Goal: Task Accomplishment & Management: Manage account settings

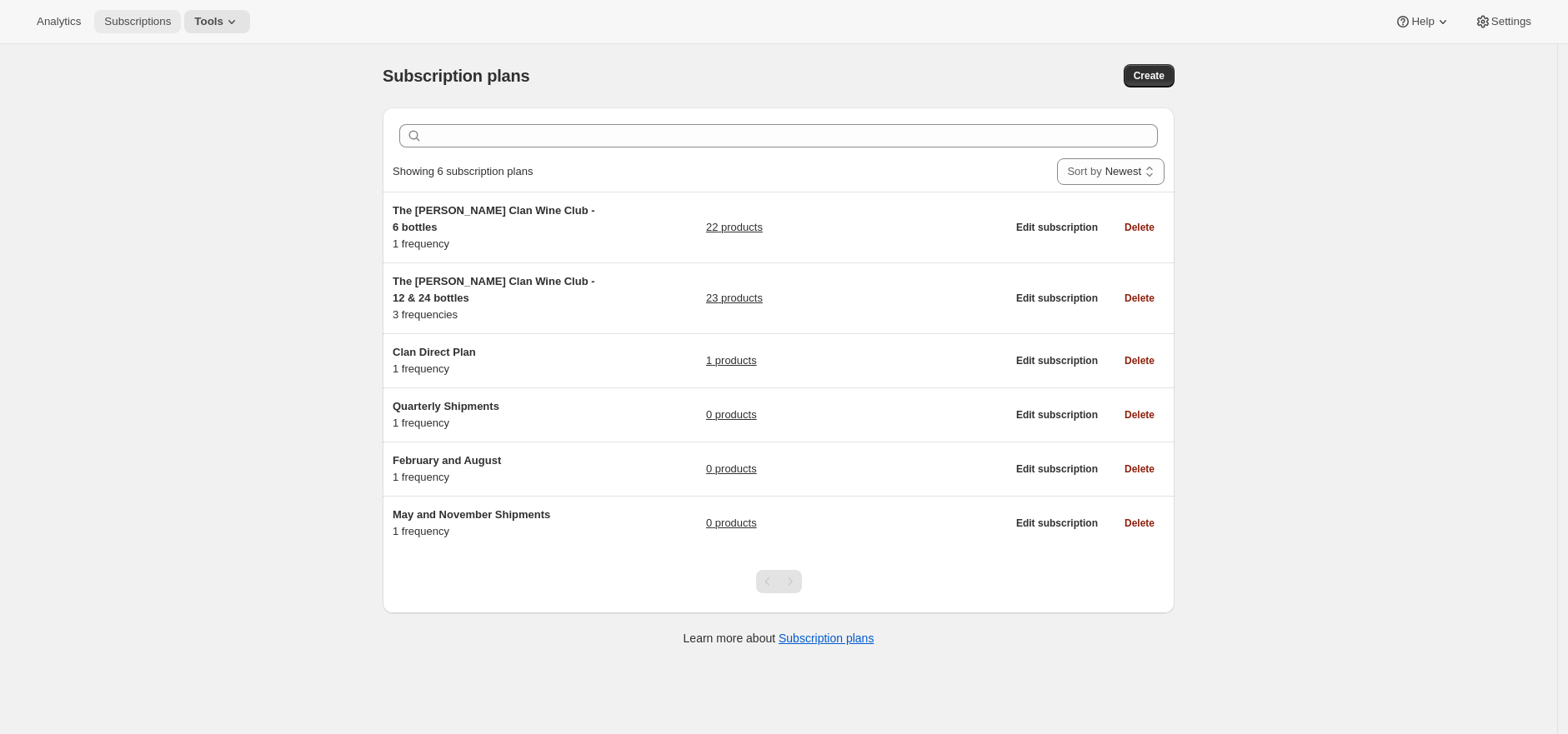
click at [160, 28] on button "Subscriptions" at bounding box center [137, 21] width 87 height 23
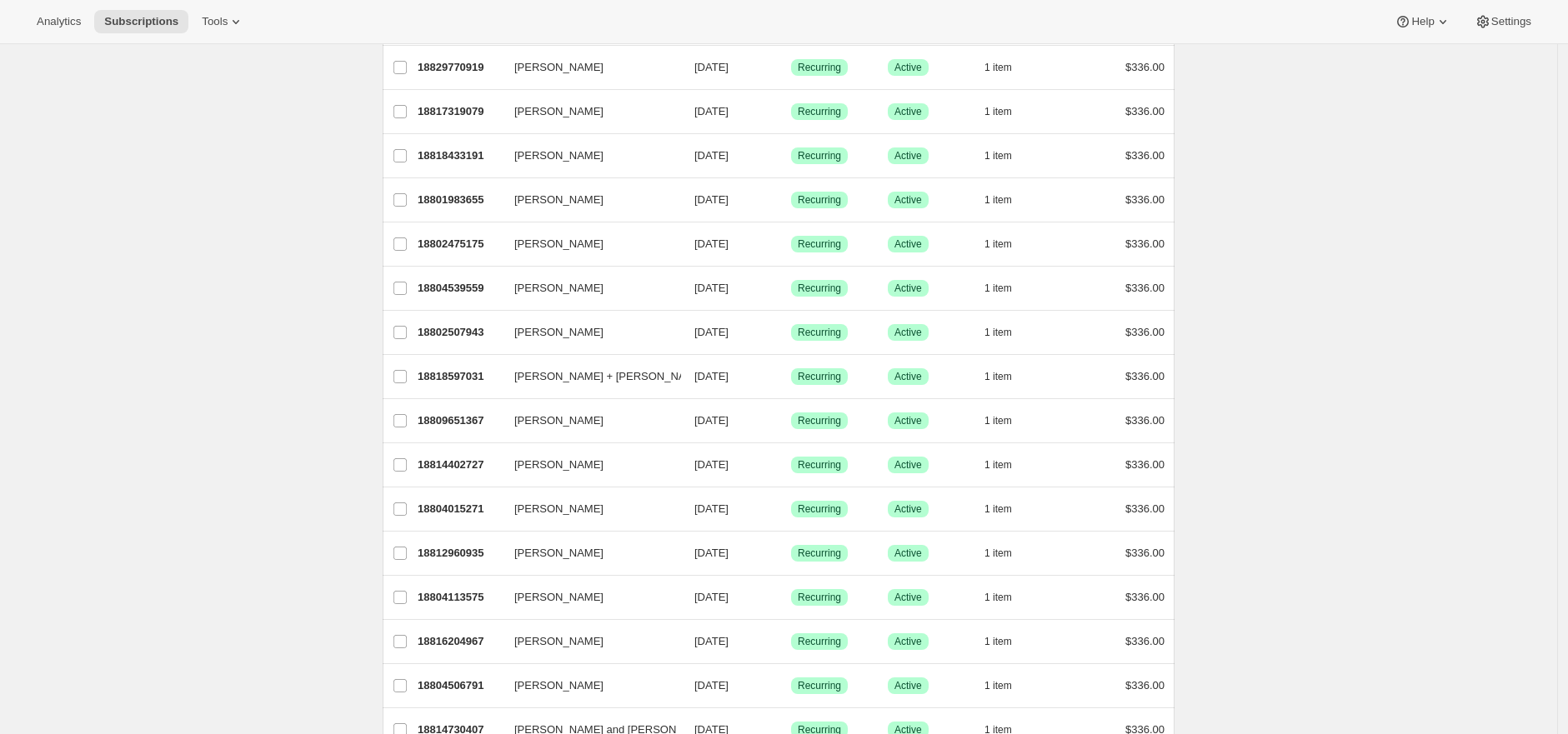
scroll to position [1767, 0]
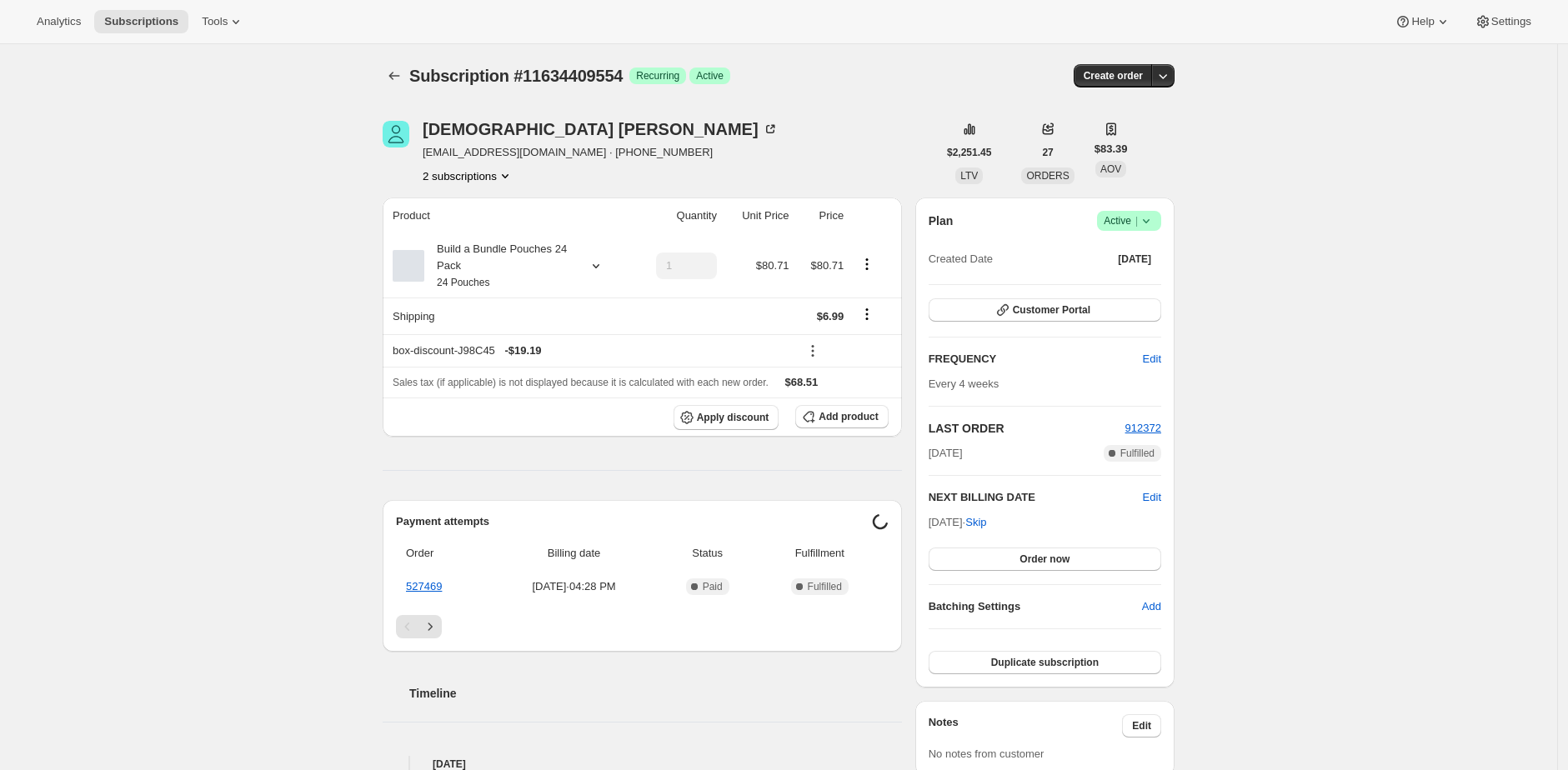
click at [329, 154] on div "Subscription #11634409554. This page is ready Subscription #11634409554 Success…" at bounding box center [779, 734] width 1557 height 1381
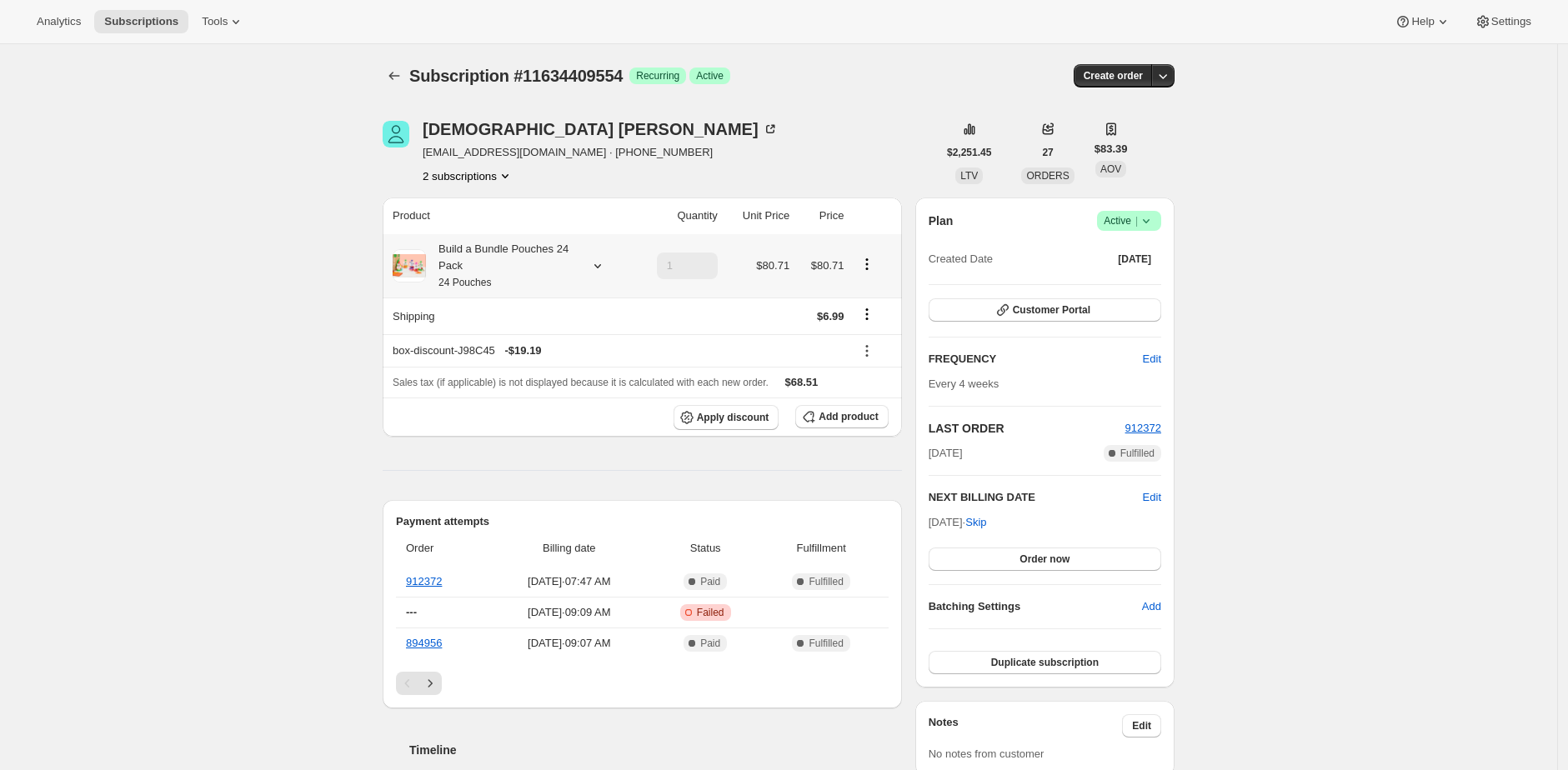
click at [478, 245] on div "Build a Bundle Pouches 24 Pack 24 Pouches" at bounding box center [501, 266] width 150 height 50
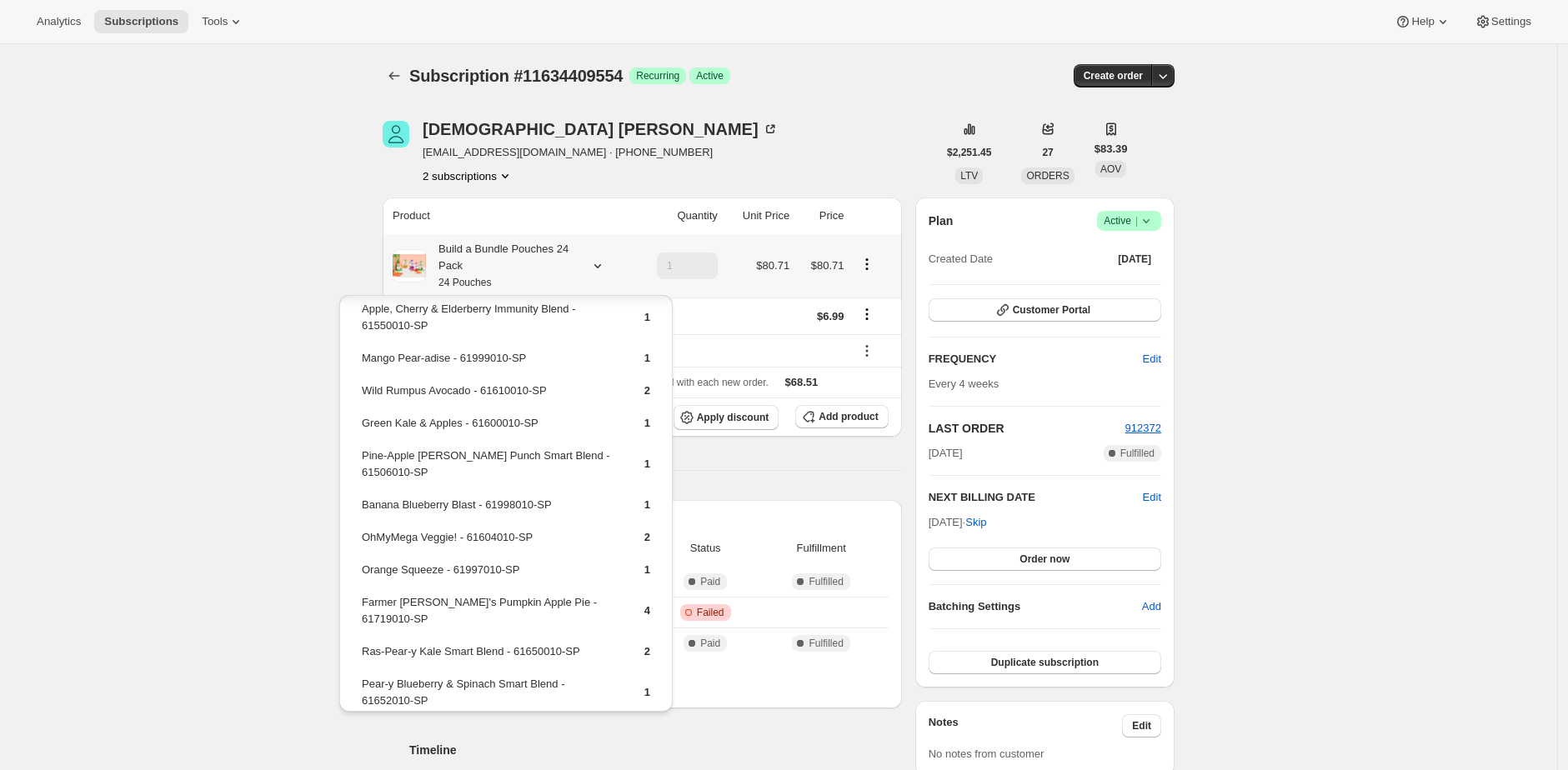
scroll to position [313, 0]
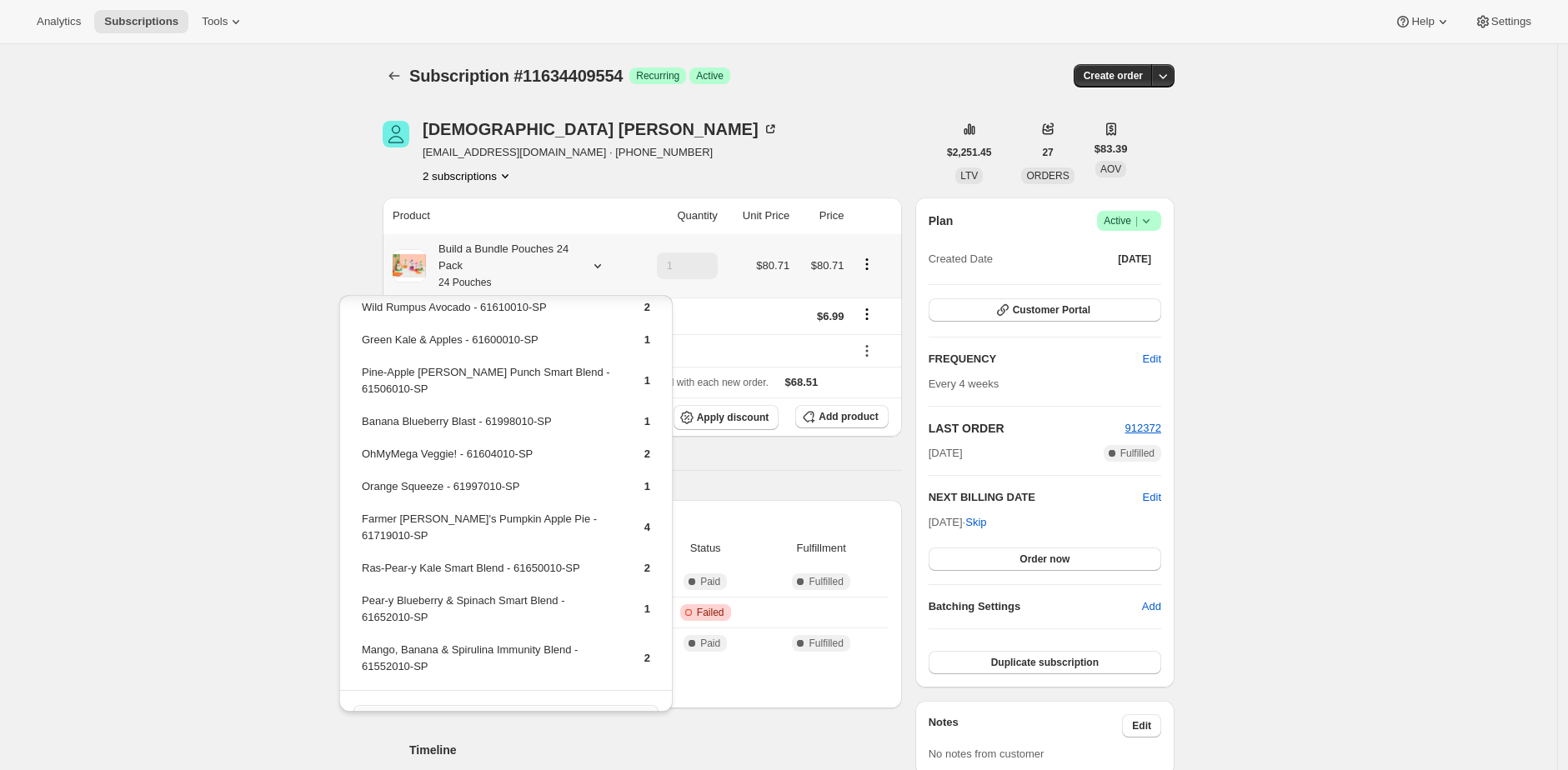
click at [534, 706] on button "Edit box" at bounding box center [506, 717] width 305 height 23
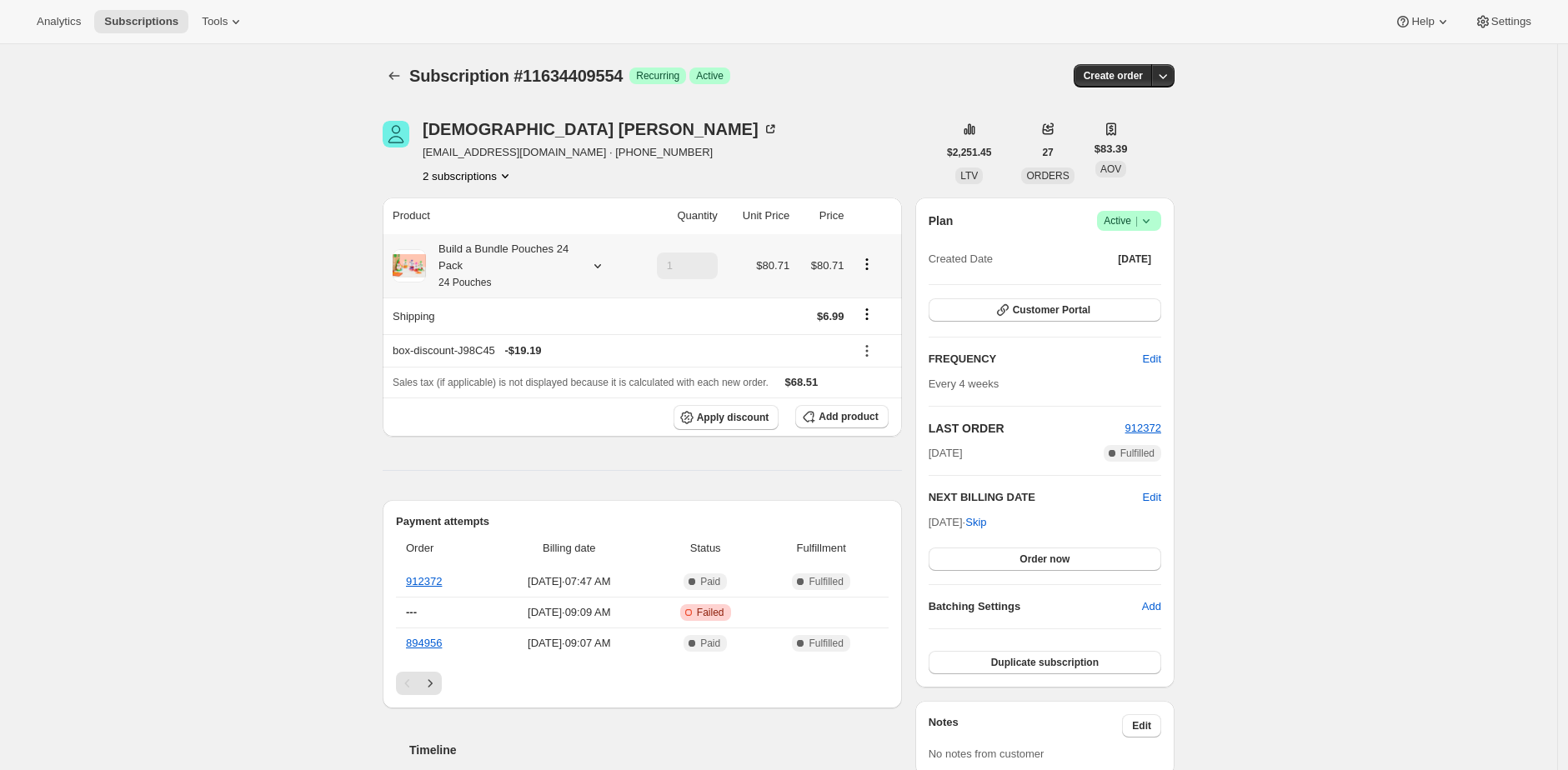
click at [535, 271] on div "Build a Bundle Pouches 24 Pack 24 Pouches" at bounding box center [501, 266] width 150 height 50
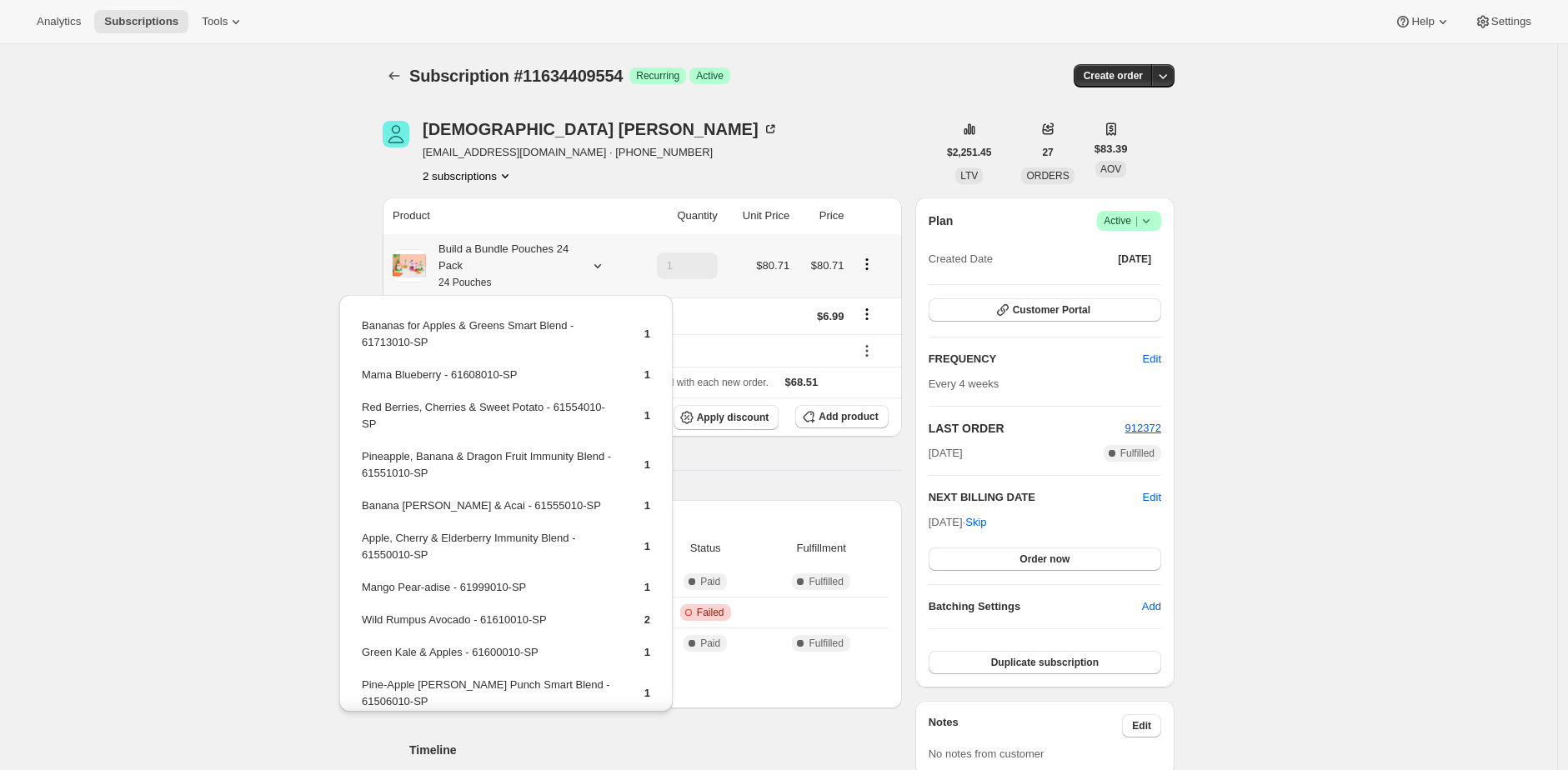
click at [422, 343] on td "Bananas for Apples & Greens Smart Blend - 61713010-SP" at bounding box center [488, 340] width 255 height 47
drag, startPoint x: 422, startPoint y: 343, endPoint x: 372, endPoint y: 333, distance: 51.0
click at [372, 333] on td "Bananas for Apples & Greens Smart Blend - 61713010-SP" at bounding box center [488, 340] width 255 height 47
copy td "Bananas for Apples & Greens Smart Blend - 61713010-SP"
click at [611, 71] on span "Subscription #11634409554" at bounding box center [515, 76] width 213 height 19
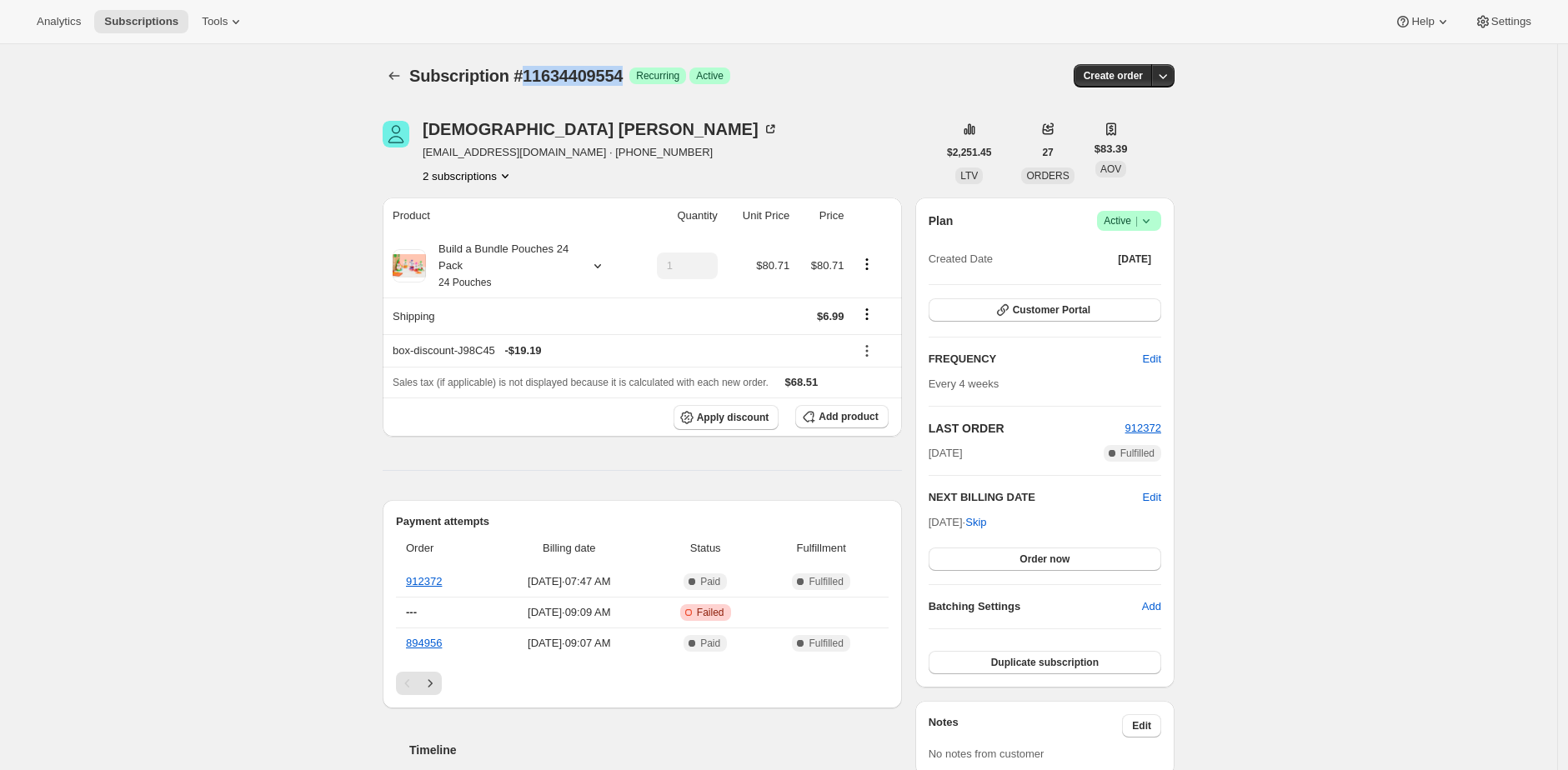
click at [611, 71] on span "Subscription #11634409554" at bounding box center [515, 76] width 213 height 19
copy span "11634409554"
click at [1304, 156] on div "Subscription #11634409554. This page is ready Subscription #11634409554 Success…" at bounding box center [779, 762] width 1557 height 1437
click at [1299, 155] on div "Subscription #11634409554. This page is ready Subscription #11634409554 Success…" at bounding box center [779, 762] width 1557 height 1437
click at [819, 89] on div "Subscription #11634409554. This page is ready Subscription #11634409554 Success…" at bounding box center [778, 75] width 792 height 63
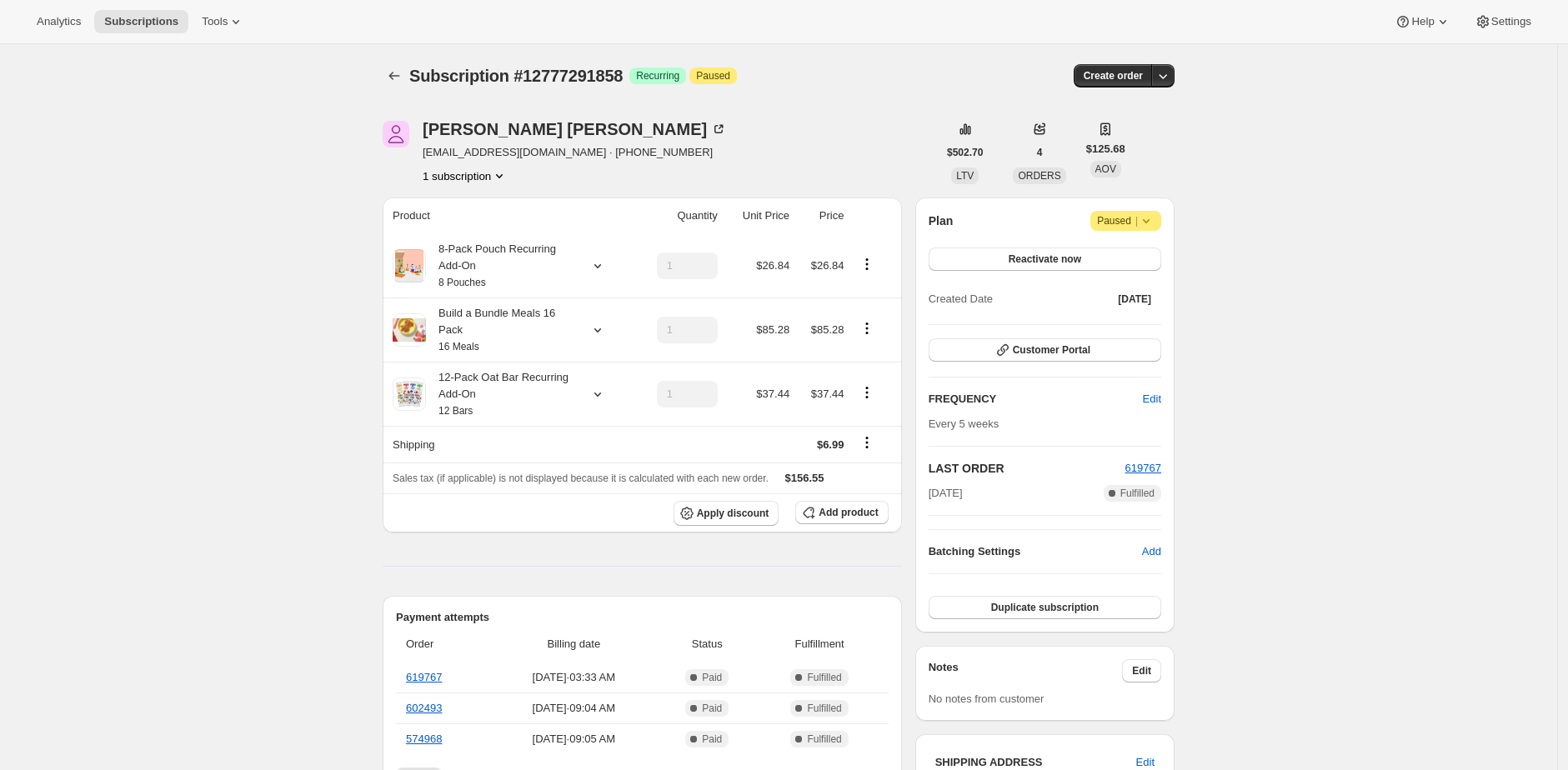
click at [503, 324] on div "Build a Bundle Meals 16 Pack 16 Meals" at bounding box center [501, 331] width 150 height 50
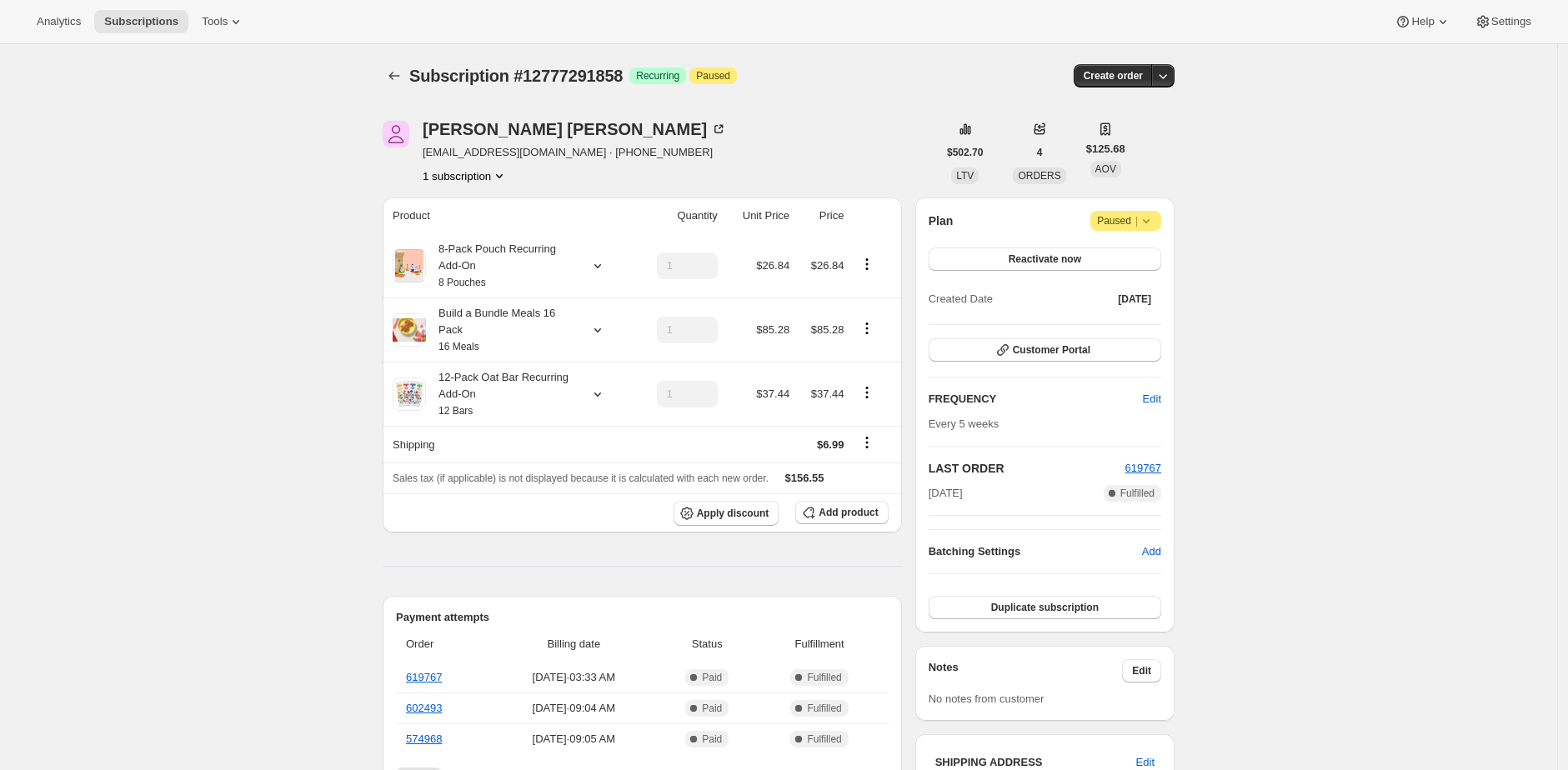
click at [841, 97] on div "Subscription #12777291858. This page is ready Subscription #12777291858 Success…" at bounding box center [778, 75] width 792 height 63
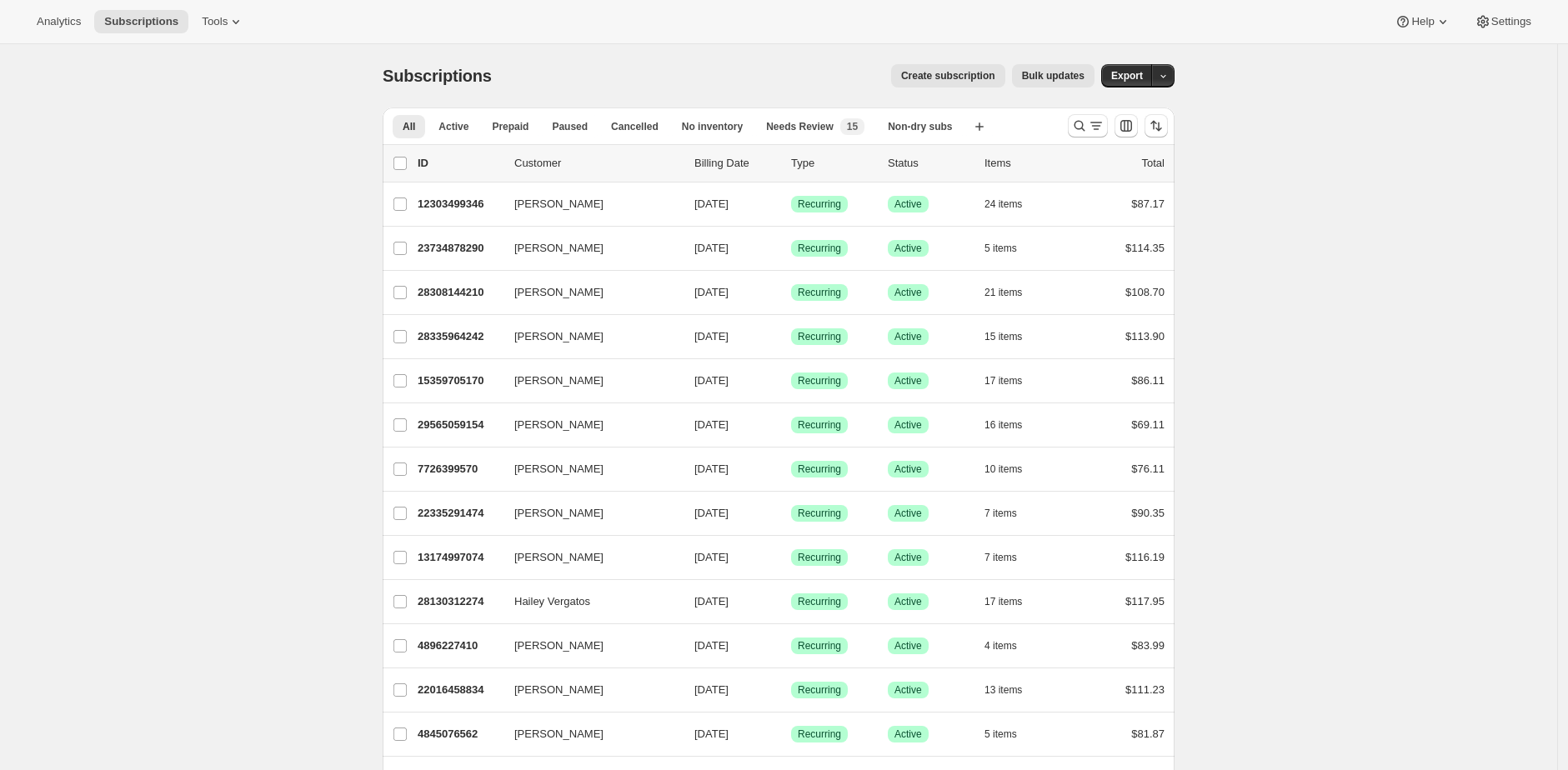
click at [585, 83] on div "Create subscription Bulk updates" at bounding box center [803, 76] width 582 height 23
click at [694, 89] on div "Subscriptions. This page is ready Subscriptions Create subscription Bulk update…" at bounding box center [778, 75] width 792 height 63
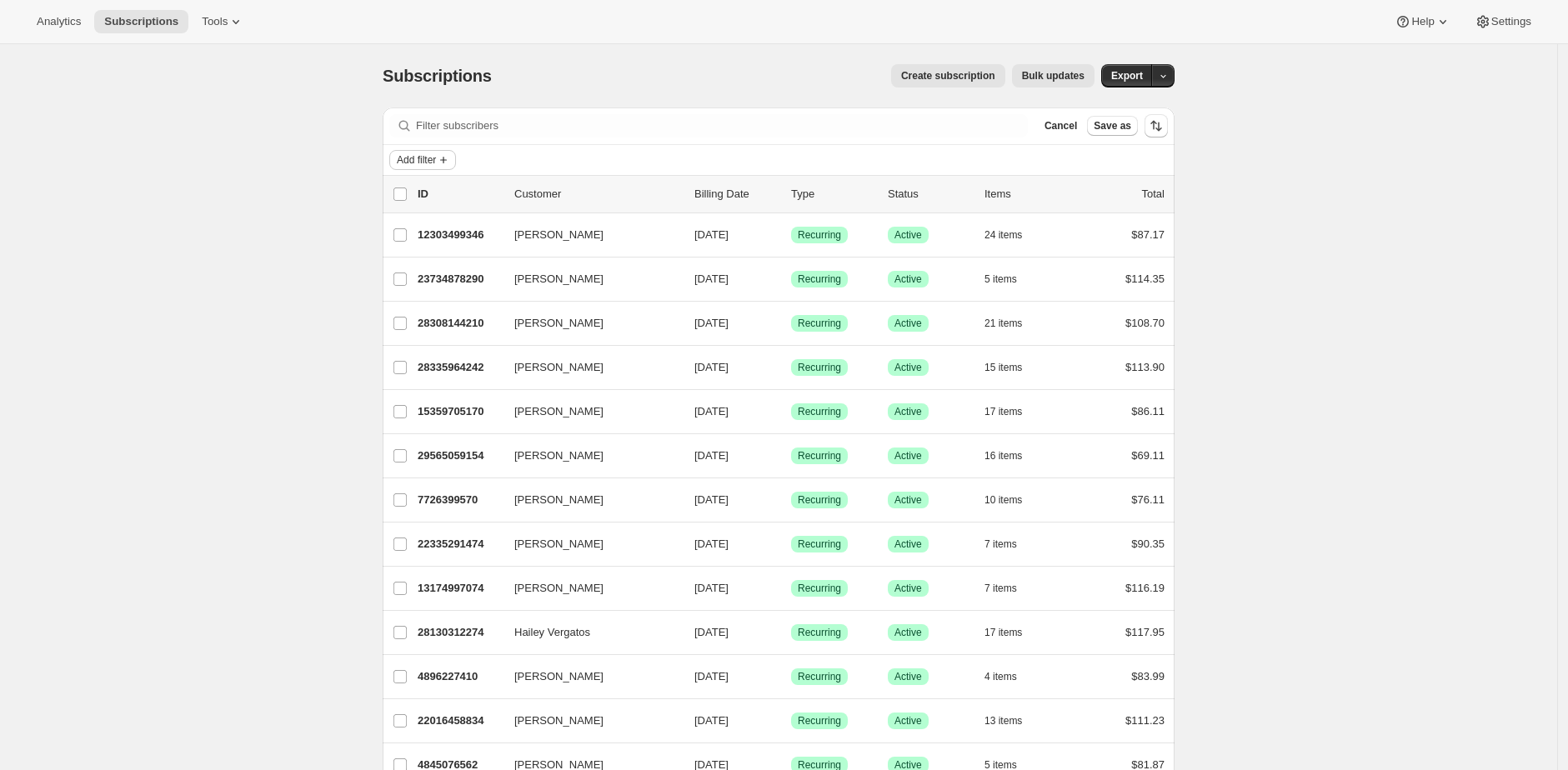
click at [436, 160] on span "Add filter" at bounding box center [416, 160] width 39 height 13
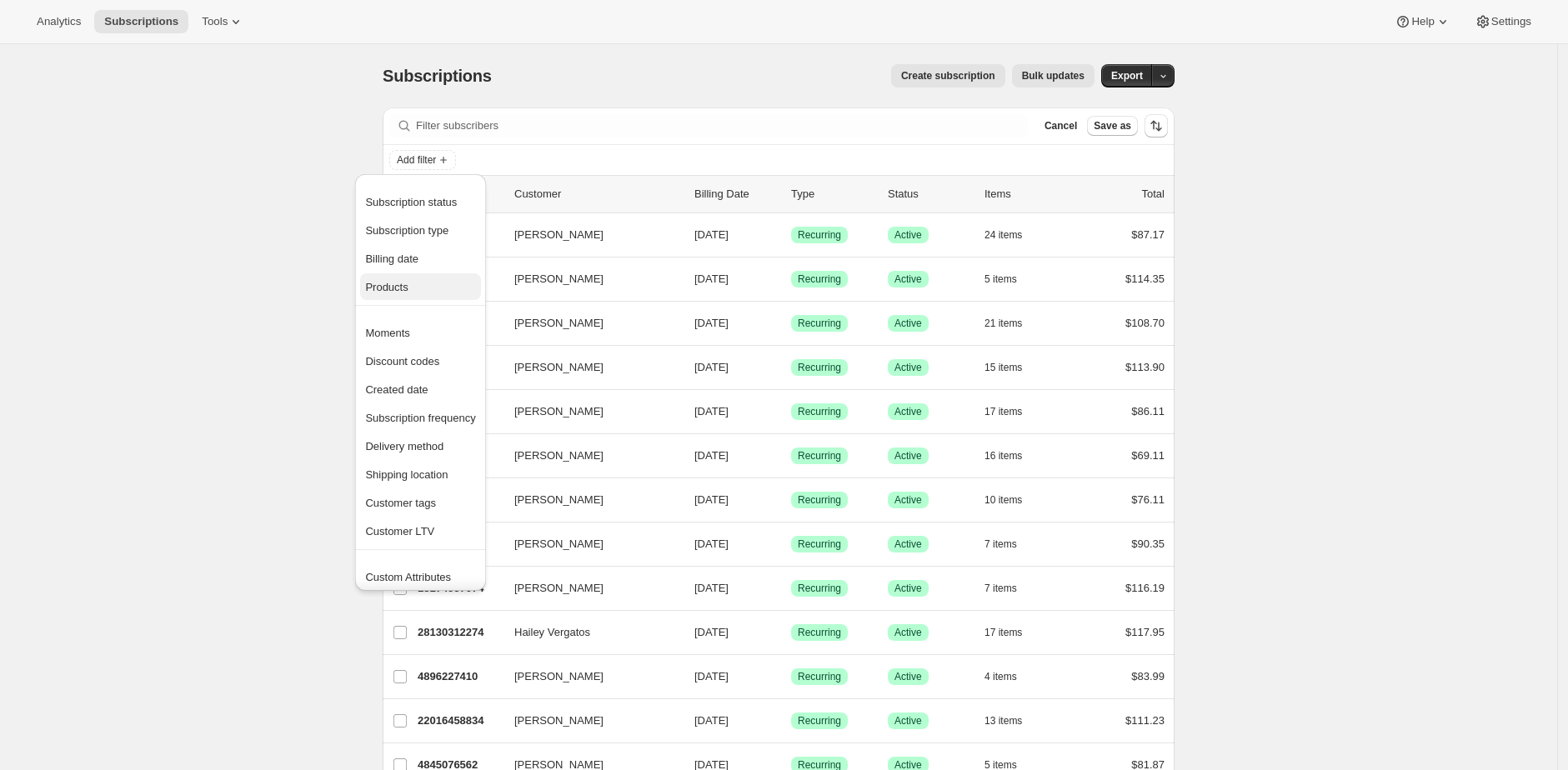
click at [434, 280] on span "Products" at bounding box center [420, 288] width 110 height 17
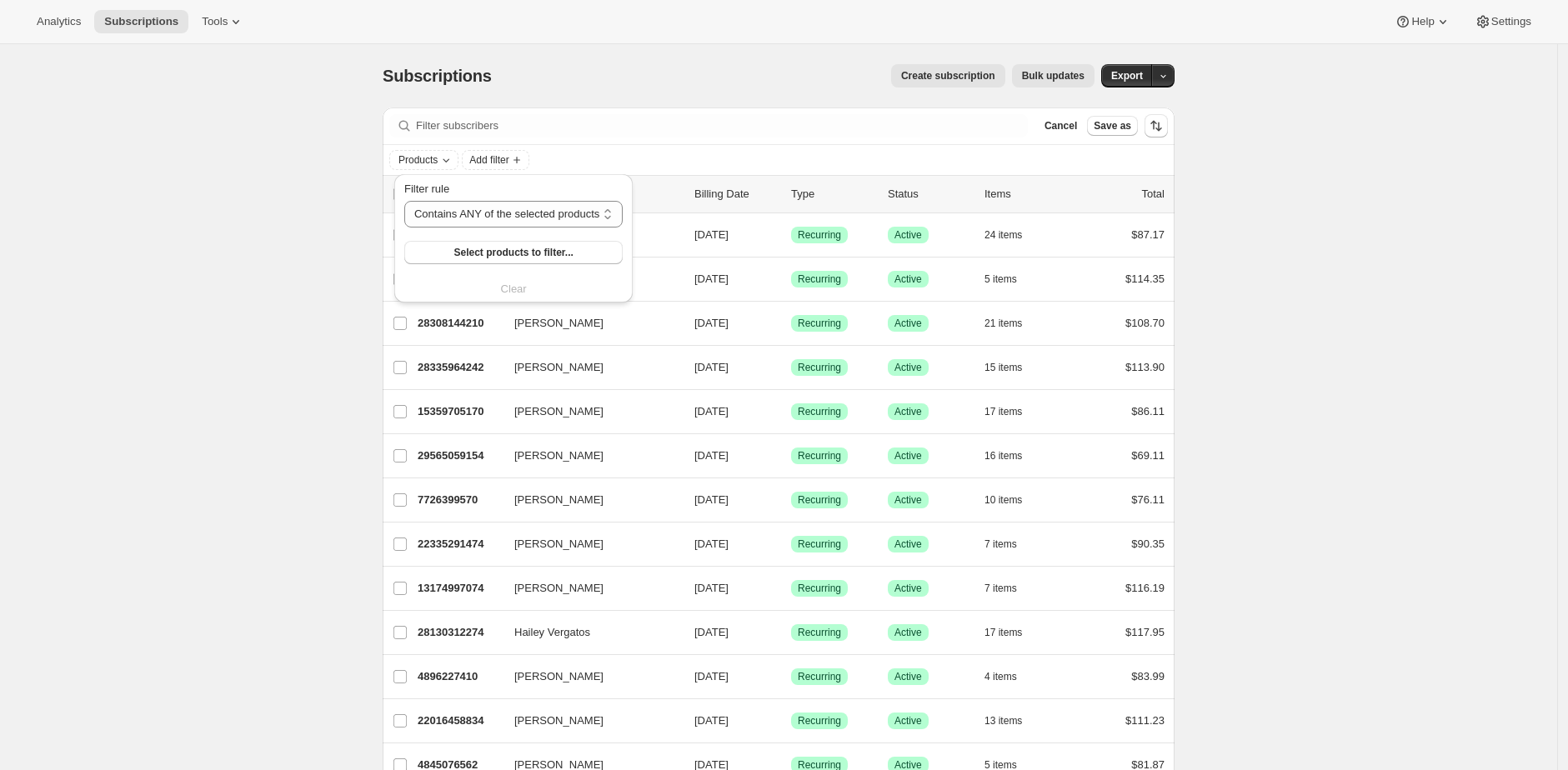
click at [522, 238] on div "Filter rule Contains ANY of the selected products Contains ALL of the selected …" at bounding box center [513, 222] width 219 height 83
click at [524, 253] on span "Select products to filter..." at bounding box center [513, 252] width 119 height 13
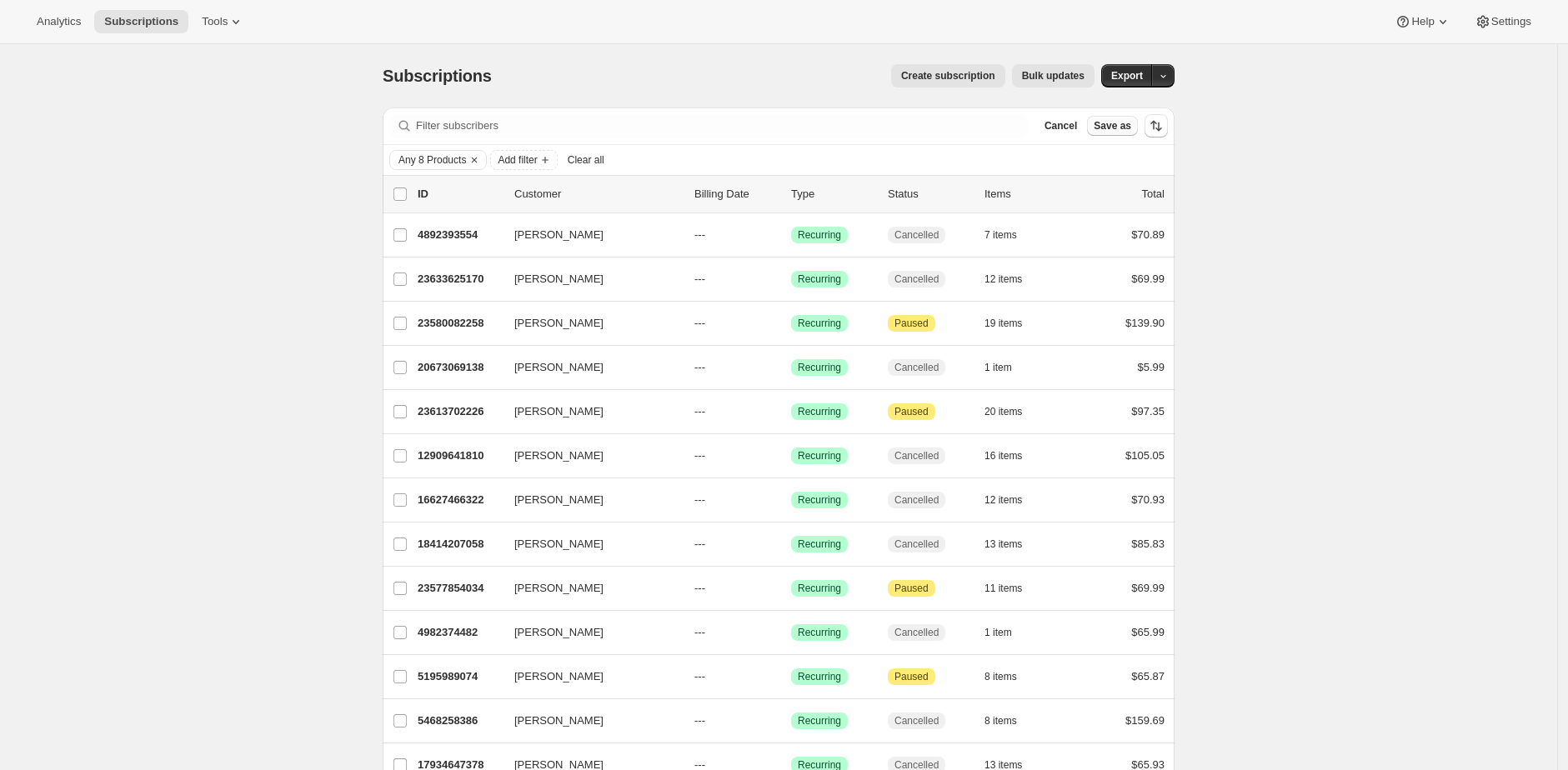
click at [1131, 130] on span "Save as" at bounding box center [1113, 125] width 38 height 13
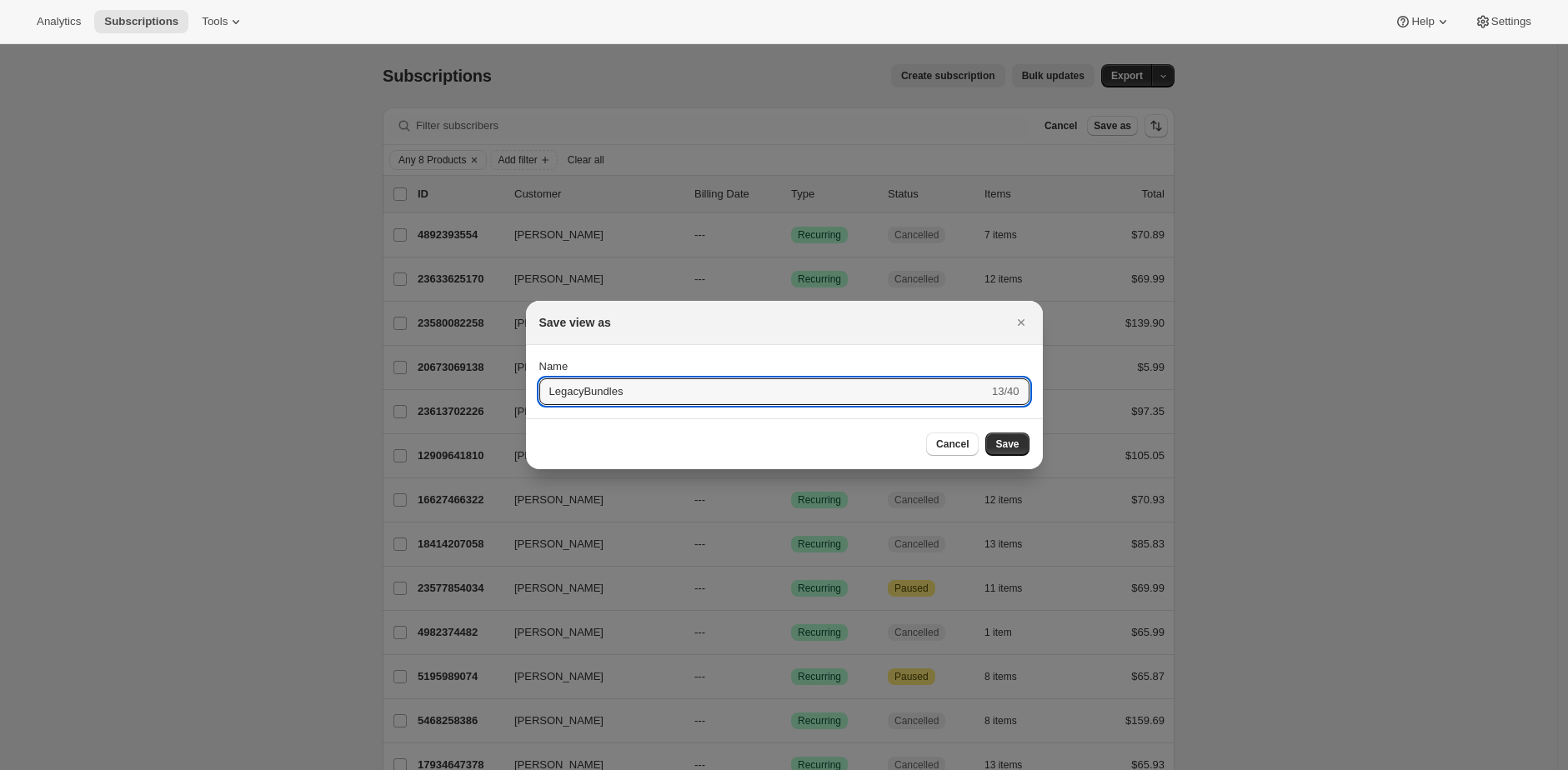
type input "LegacyBundles"
click at [539, 345] on button "Submit" at bounding box center [563, 354] width 47 height 18
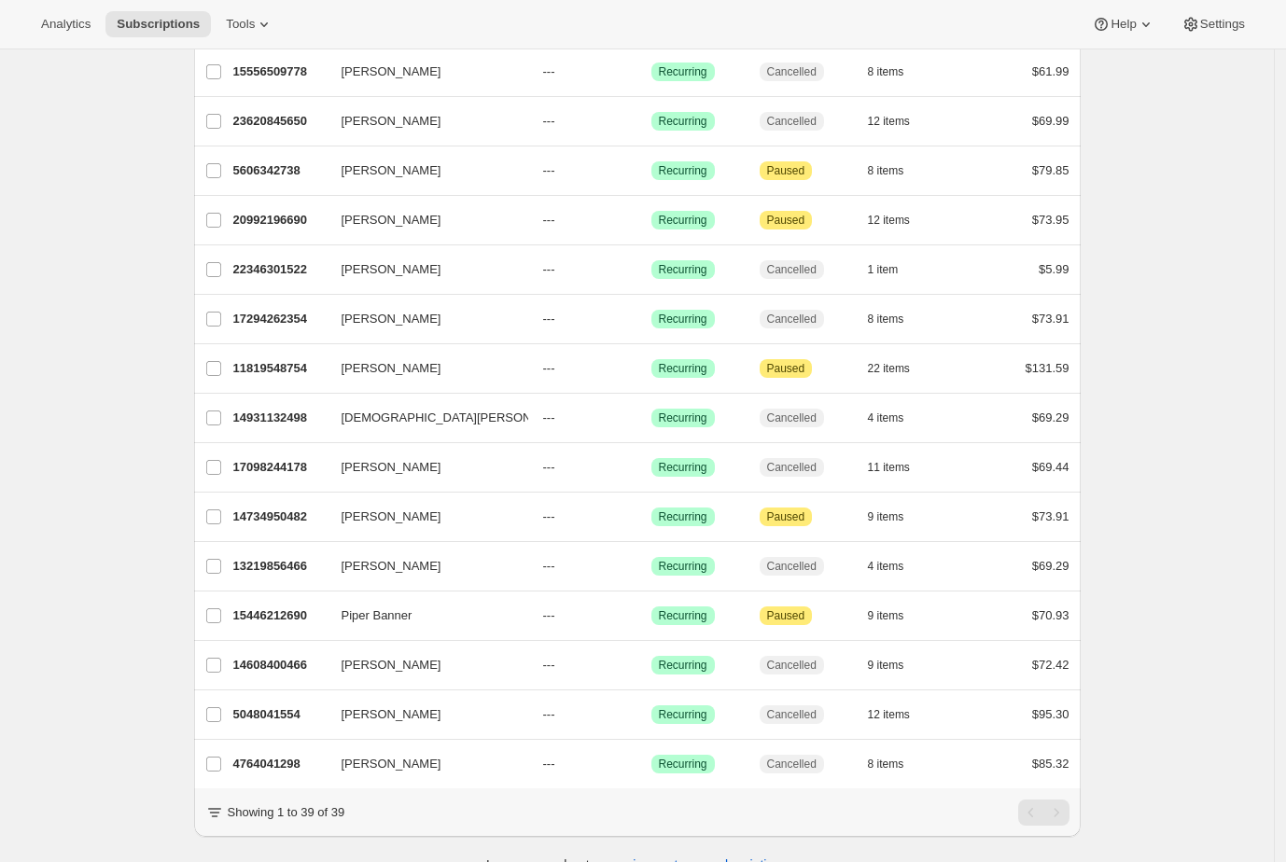
scroll to position [1394, 0]
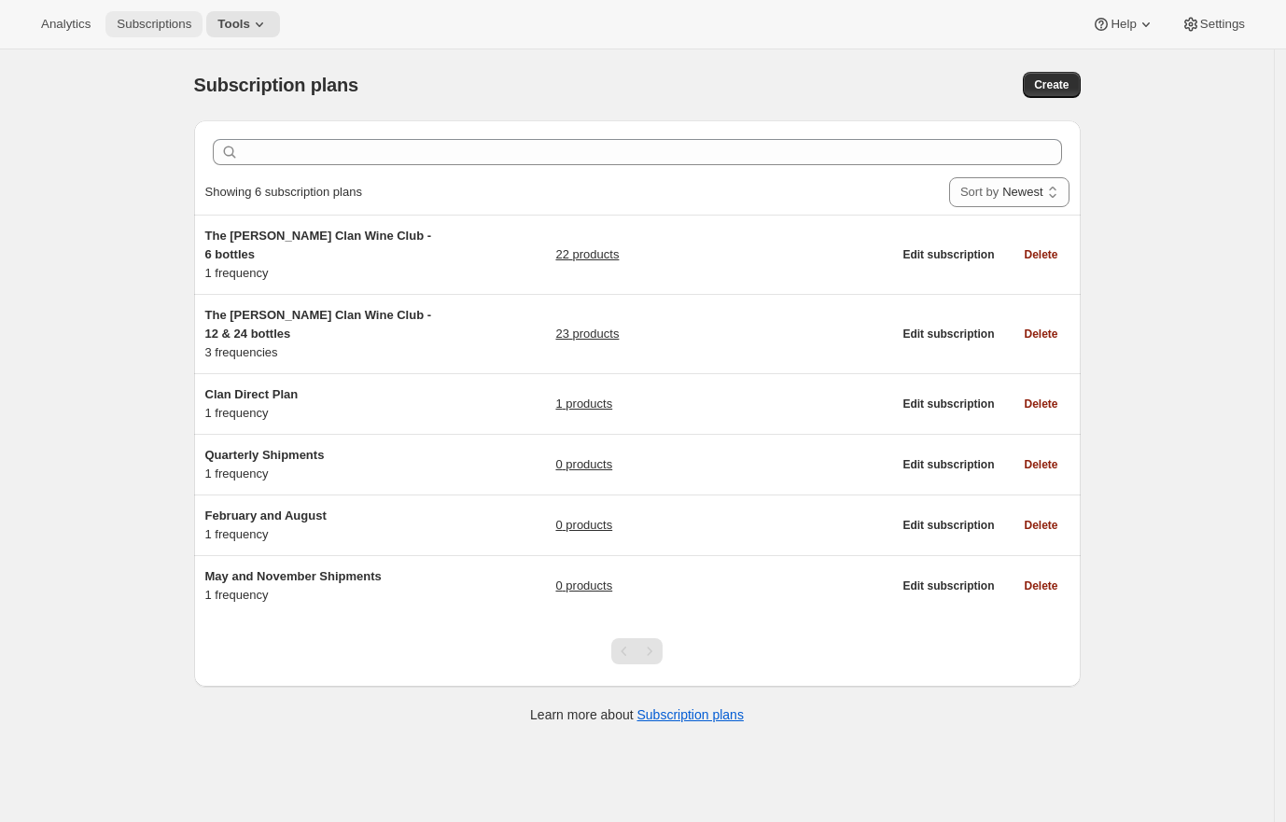
click at [164, 29] on span "Subscriptions" at bounding box center [154, 24] width 75 height 15
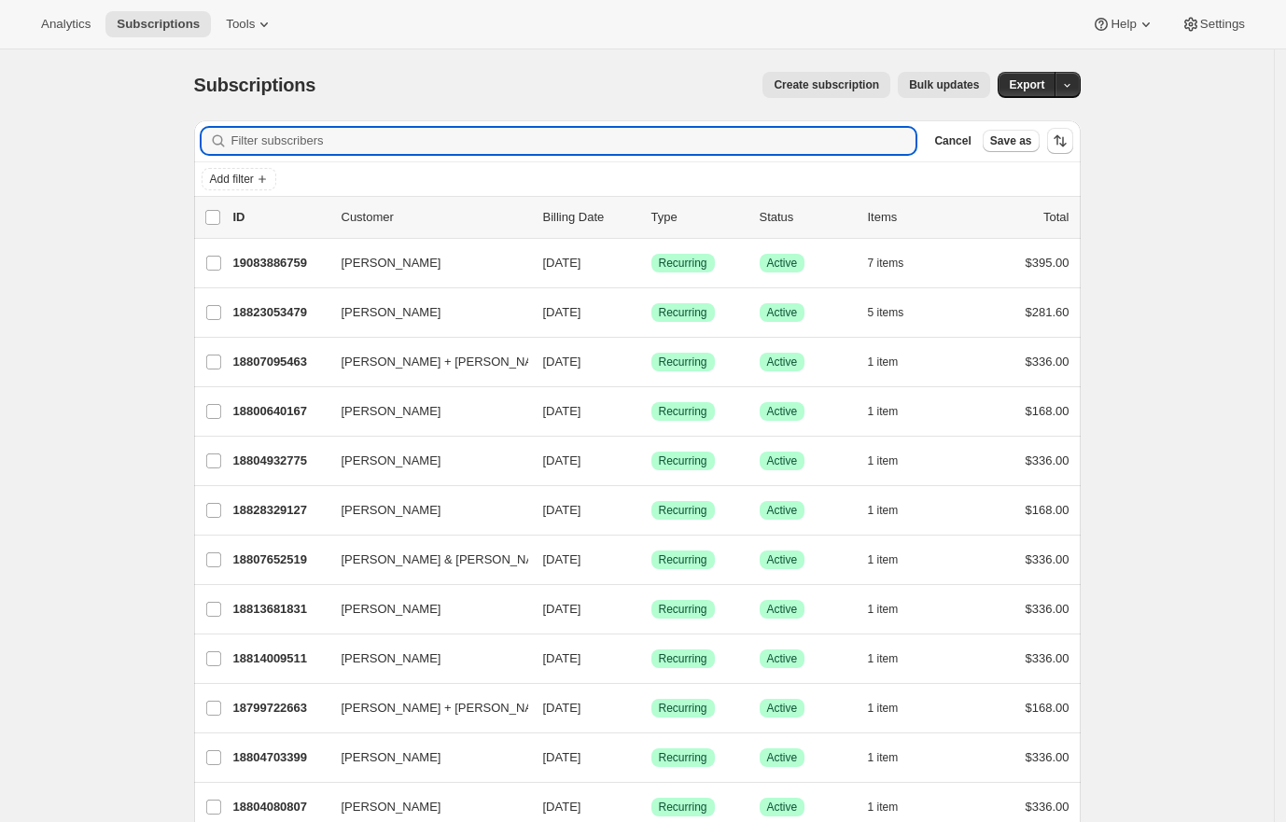
paste input "bgrbrts@bigpond.net.au"
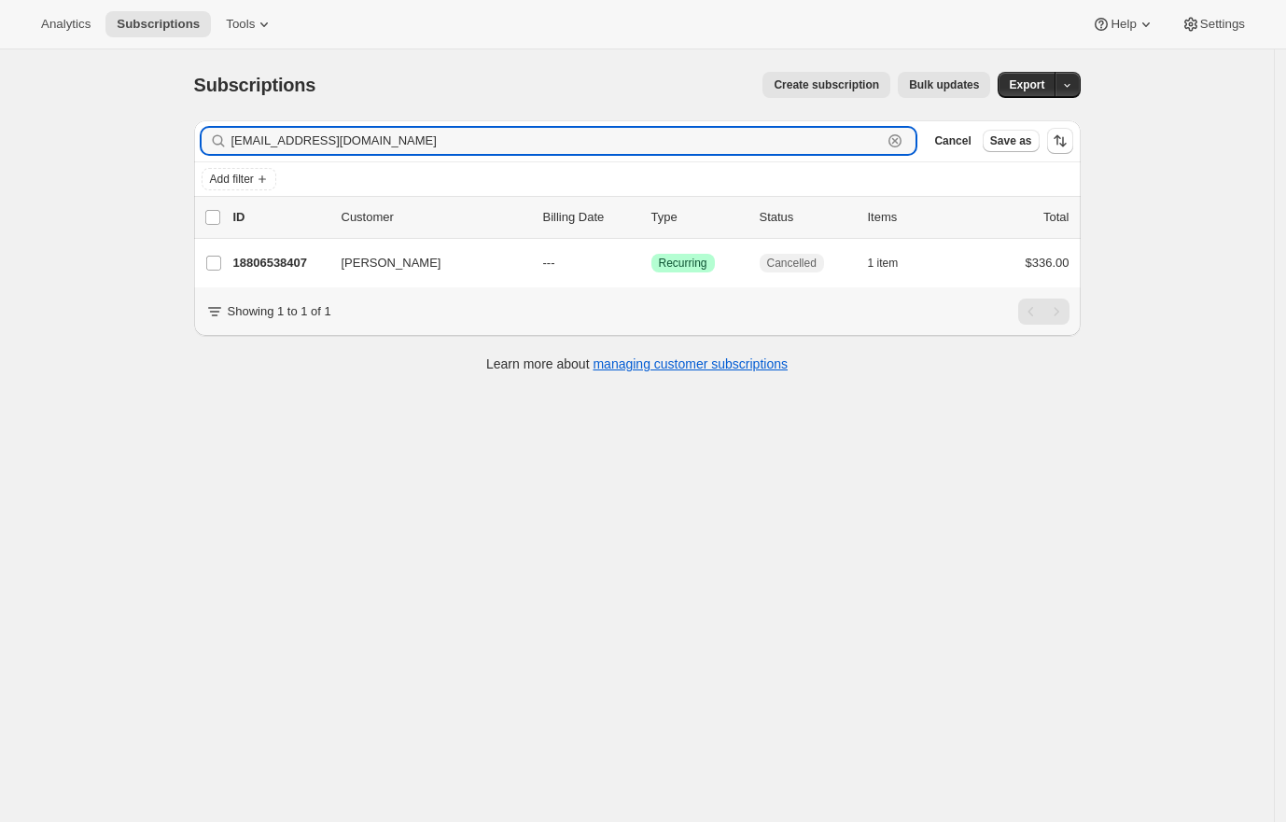
type input "bgrbrts@bigpond.net.au"
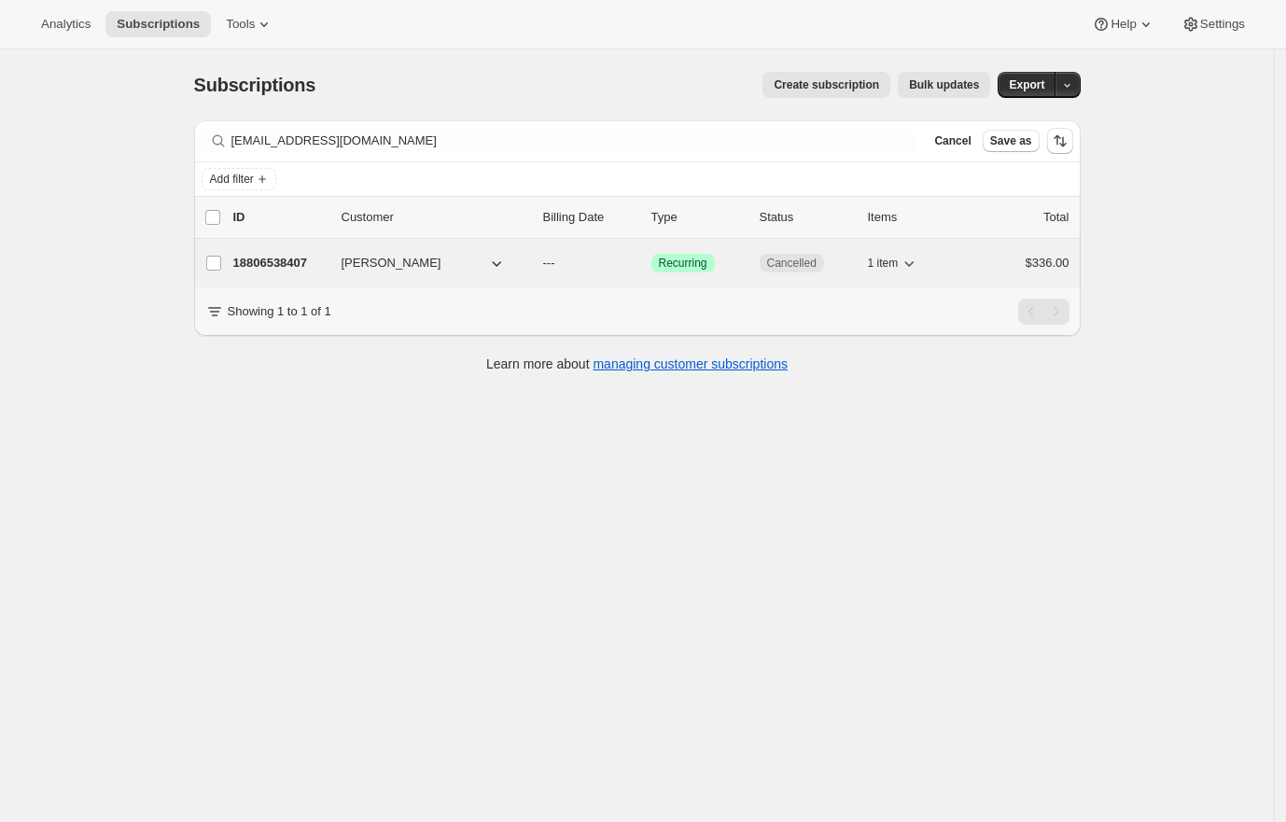
click at [291, 262] on p "18806538407" at bounding box center [279, 263] width 93 height 19
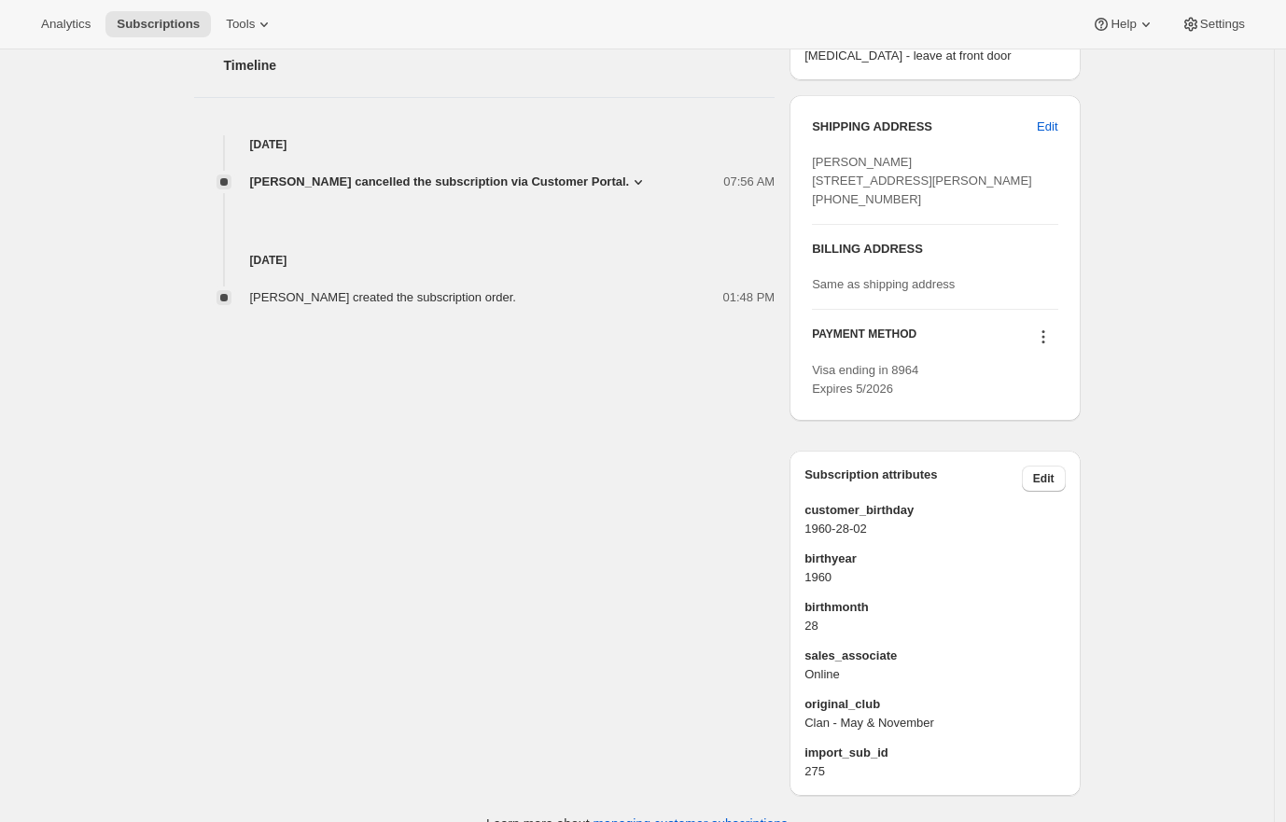
scroll to position [739, 0]
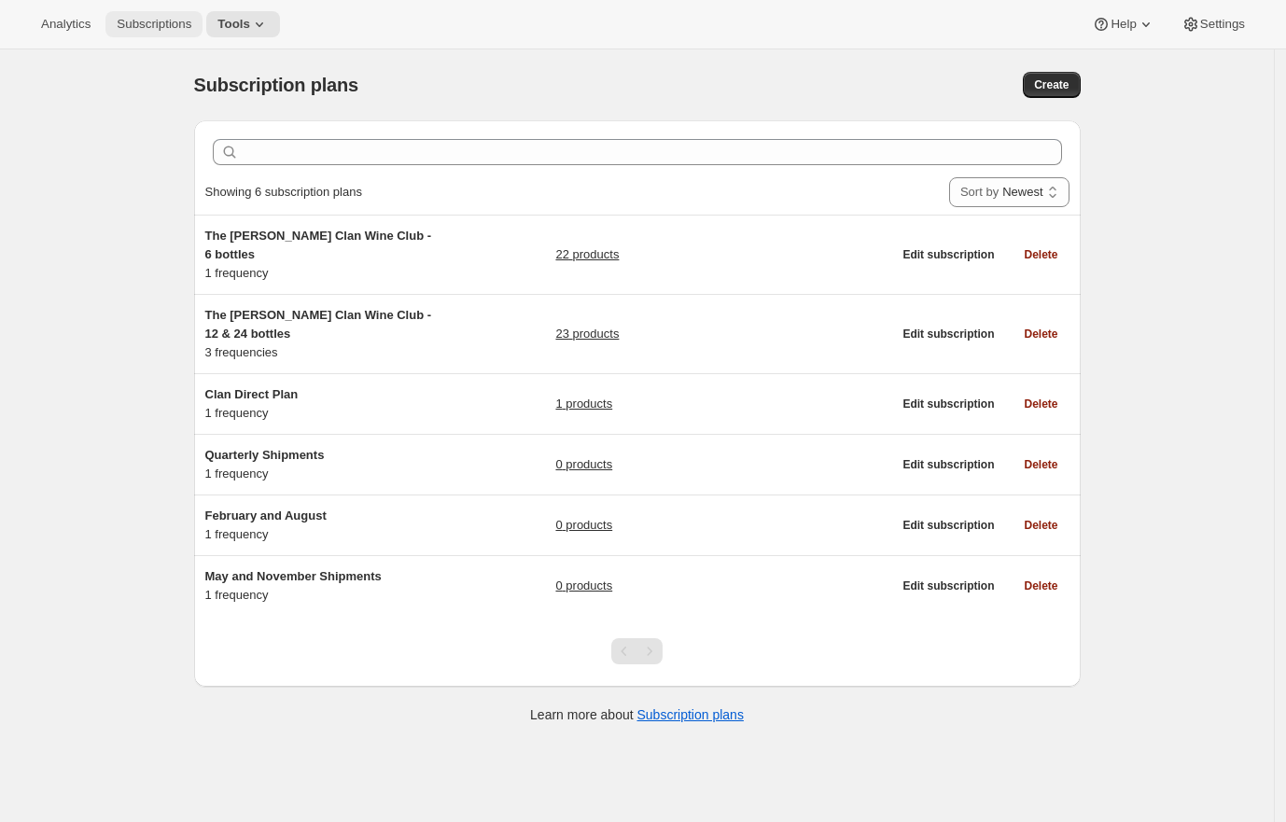
click at [161, 32] on button "Subscriptions" at bounding box center [153, 24] width 97 height 26
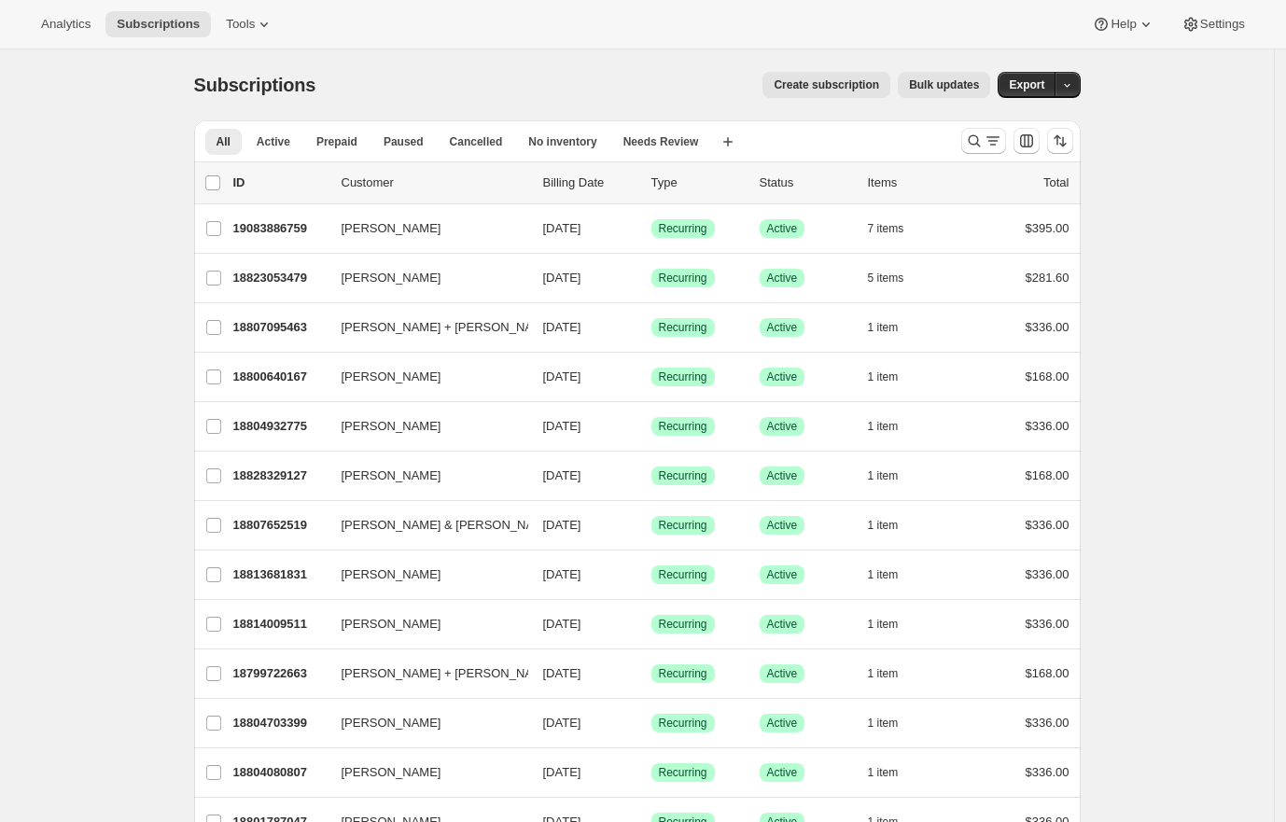
click at [510, 93] on div "Create subscription Bulk updates" at bounding box center [664, 85] width 652 height 26
click at [620, 80] on div "Create subscription Bulk updates" at bounding box center [664, 85] width 652 height 26
click at [617, 79] on div "Create subscription Bulk updates" at bounding box center [664, 85] width 652 height 26
click at [568, 83] on div "Create subscription Bulk updates" at bounding box center [664, 85] width 652 height 26
click at [567, 81] on div "Create subscription Bulk updates" at bounding box center [664, 85] width 652 height 26
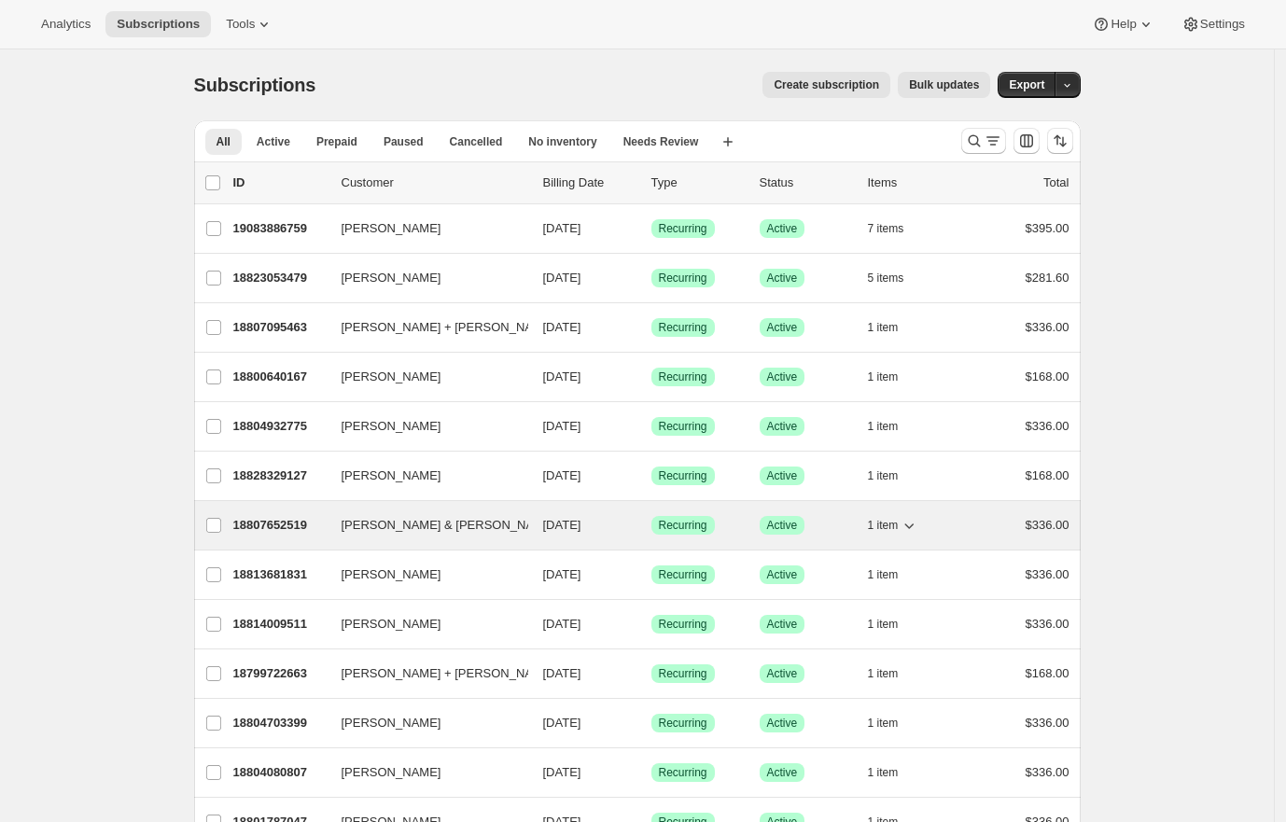
click at [265, 524] on p "18807652519" at bounding box center [279, 525] width 93 height 19
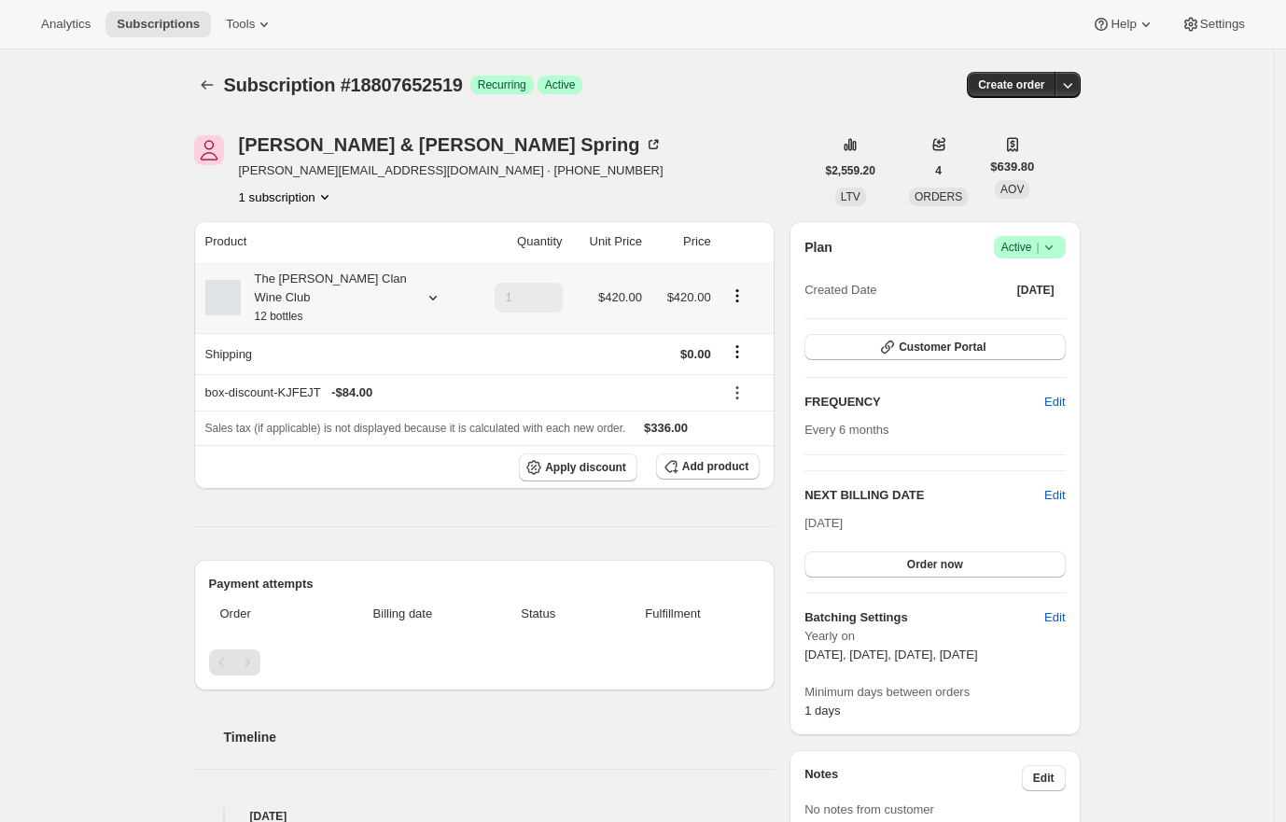
click at [353, 303] on div "The Maxwell Clan Wine Club 12 bottles" at bounding box center [325, 298] width 168 height 56
click at [157, 355] on div "Subscription #18807652519. This page is ready Subscription #18807652519 Success…" at bounding box center [637, 827] width 1274 height 1557
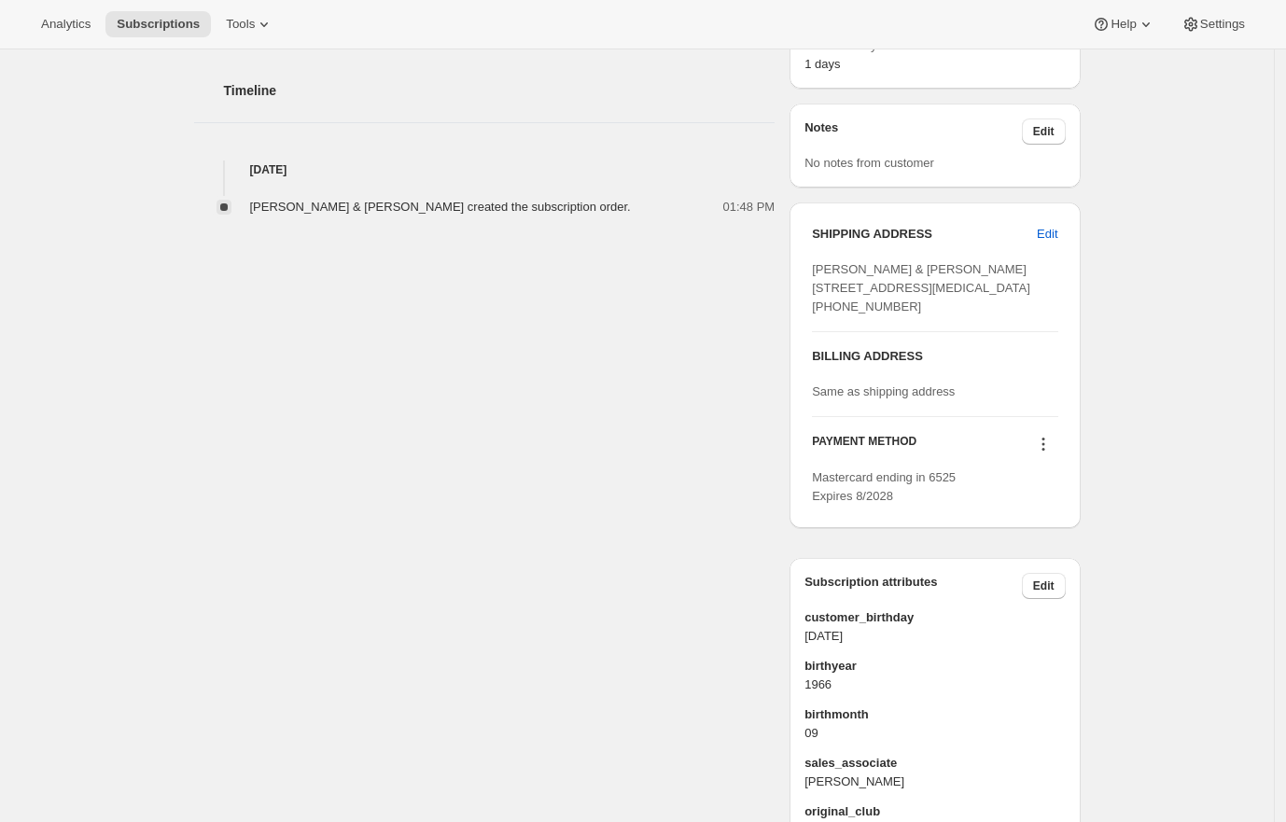
scroll to position [533, 0]
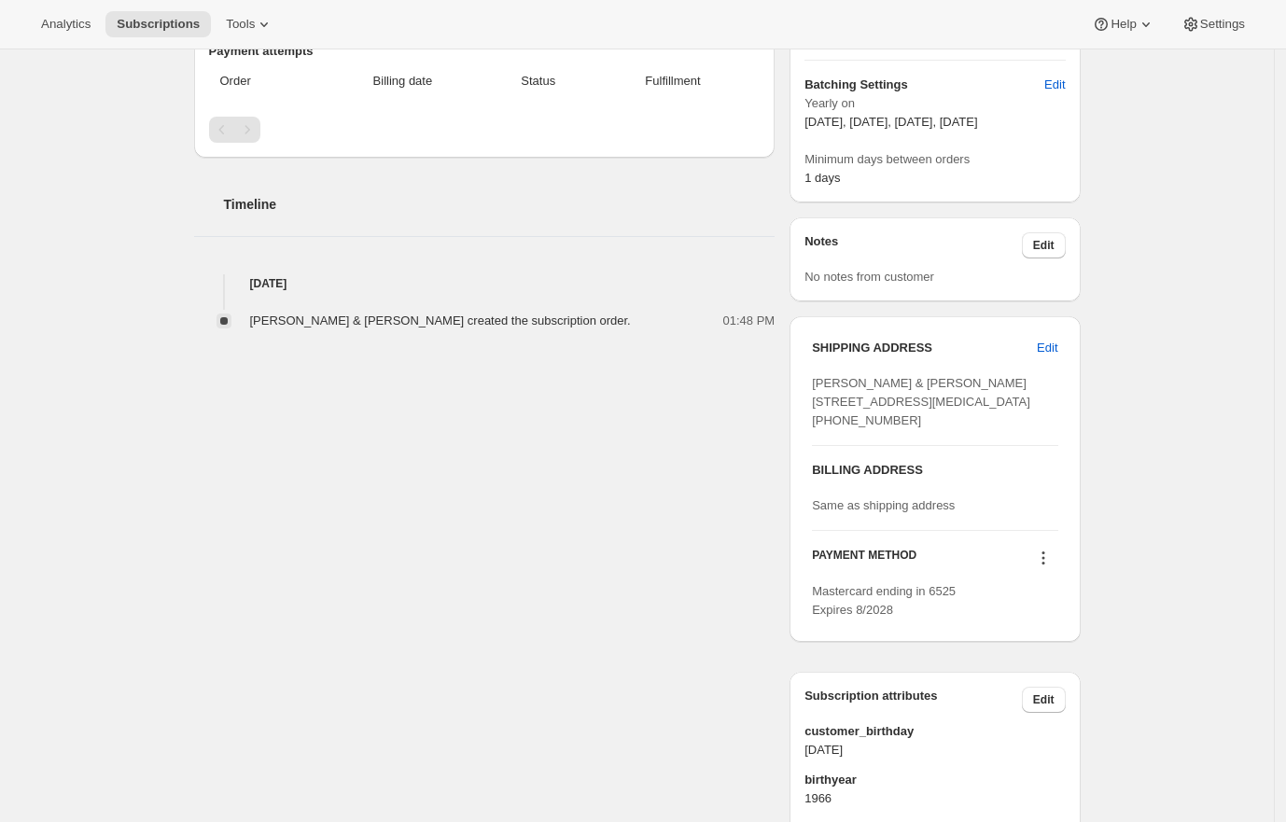
click at [167, 378] on div "Subscription #18807652519. This page is ready Subscription #18807652519 Success…" at bounding box center [637, 295] width 1274 height 1557
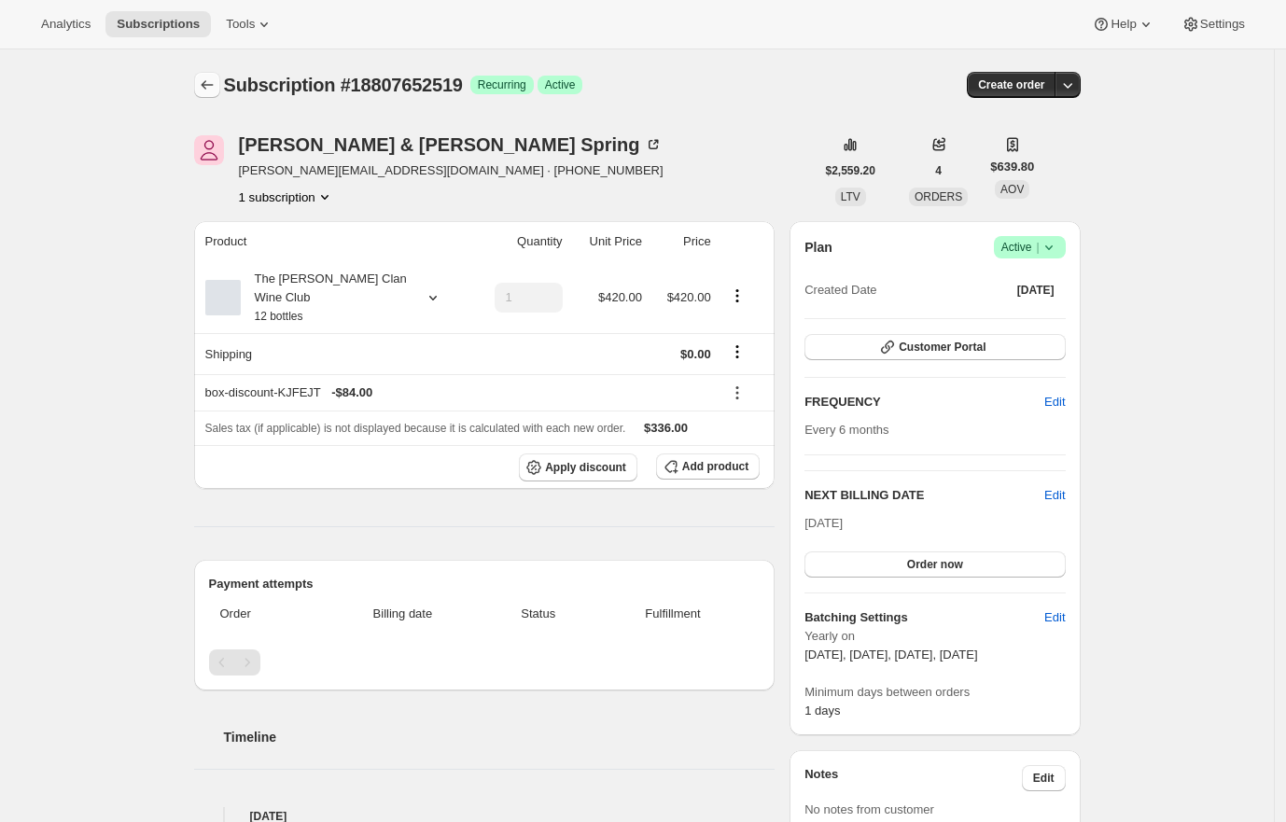
click at [217, 90] on icon "Subscriptions" at bounding box center [207, 85] width 19 height 19
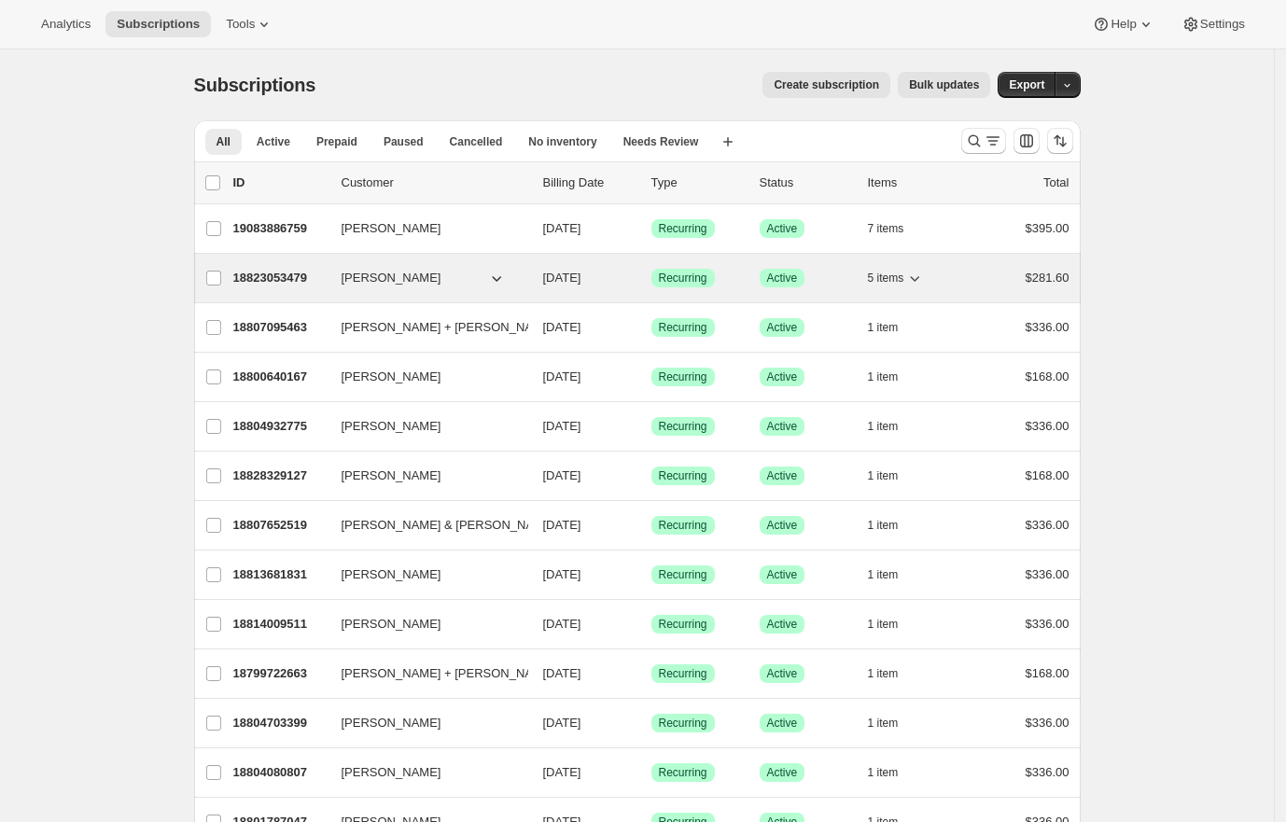
click at [275, 273] on p "18823053479" at bounding box center [279, 278] width 93 height 19
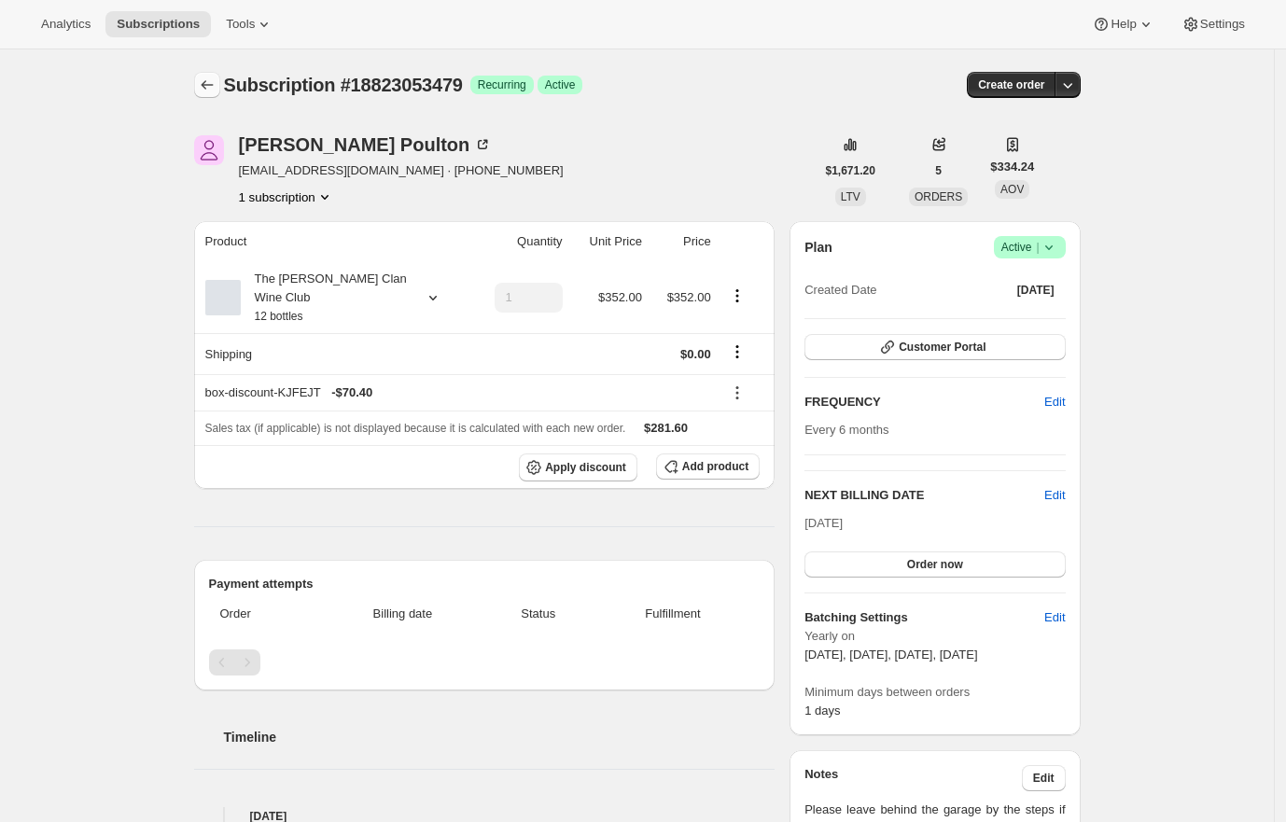
click at [213, 87] on icon "Subscriptions" at bounding box center [207, 85] width 19 height 19
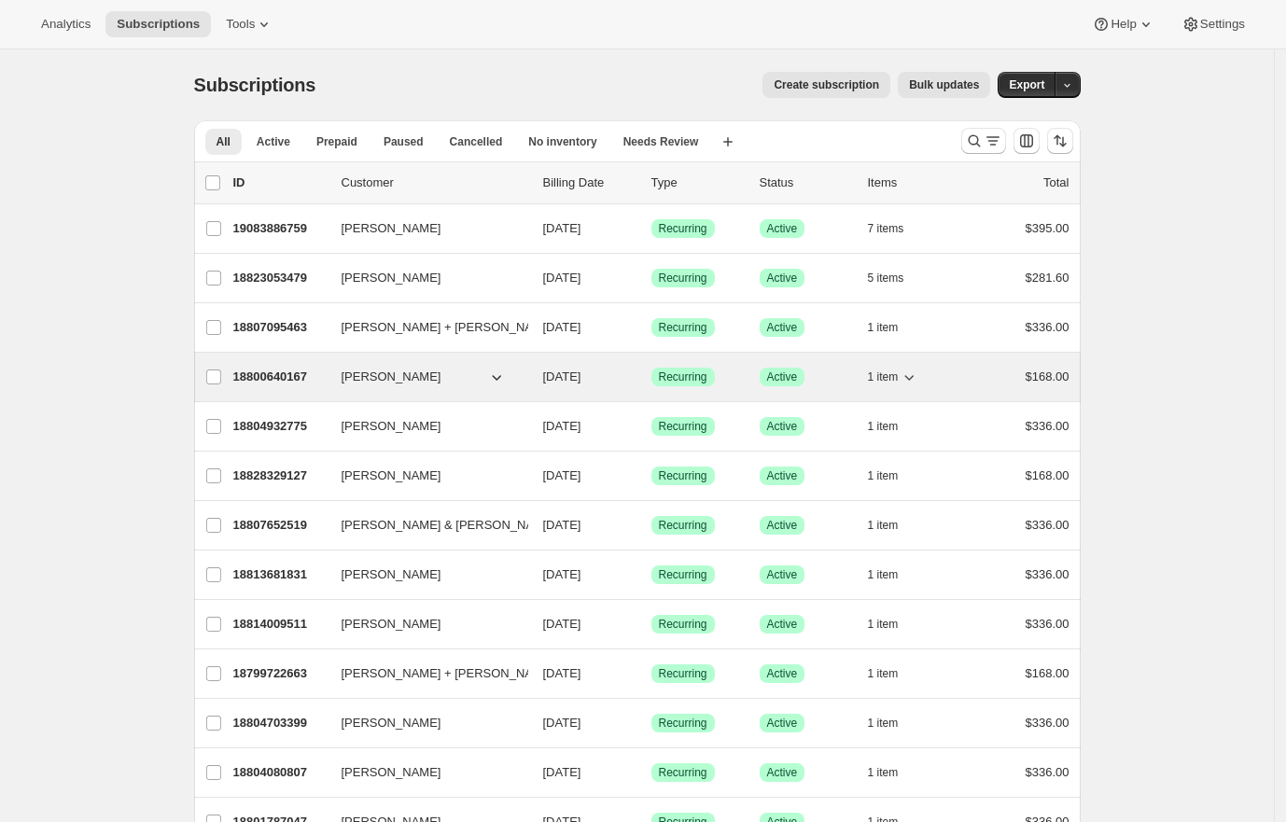
click at [242, 365] on div "18800640167 Nick Davi 11/03/2025 Success Recurring Success Active 1 item $168.00" at bounding box center [651, 377] width 836 height 26
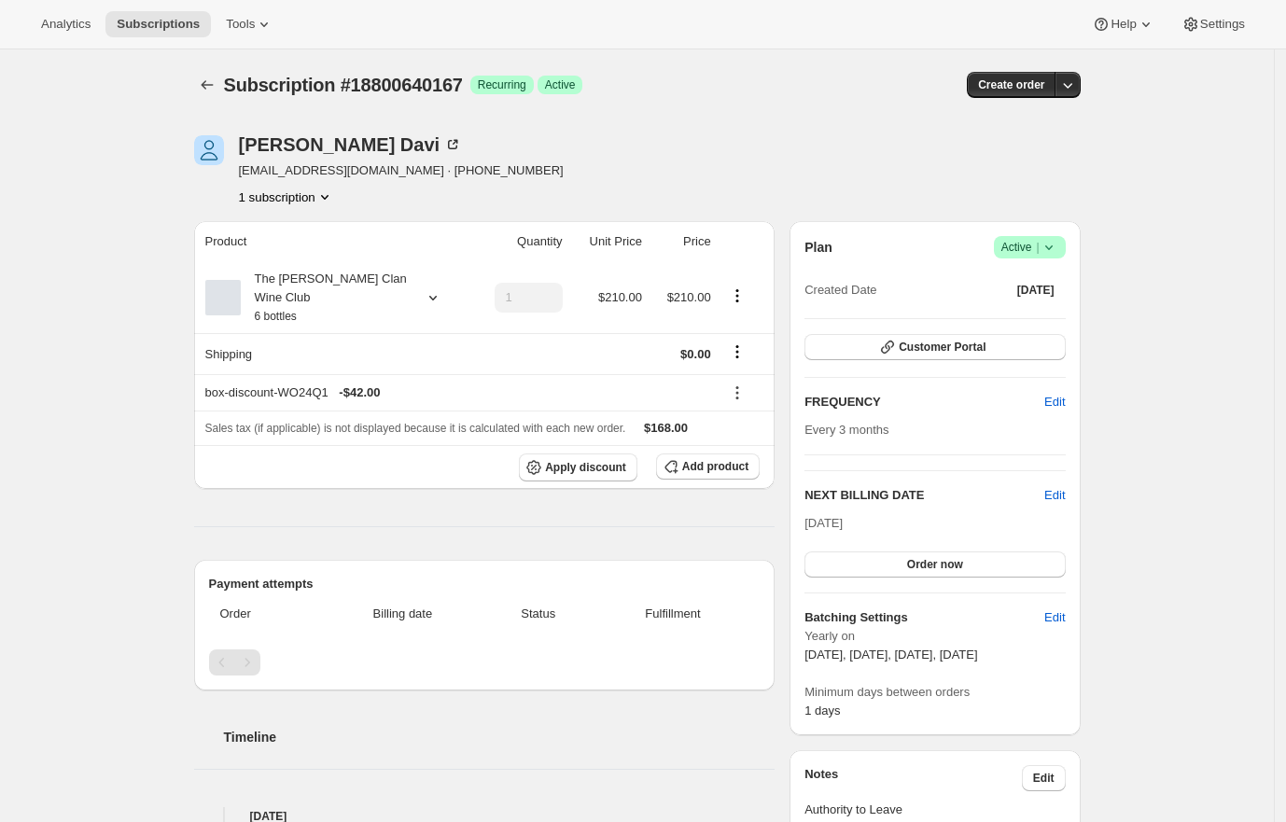
click at [140, 240] on div "Subscription #18800640167. This page is ready Subscription #18800640167 Success…" at bounding box center [637, 827] width 1274 height 1557
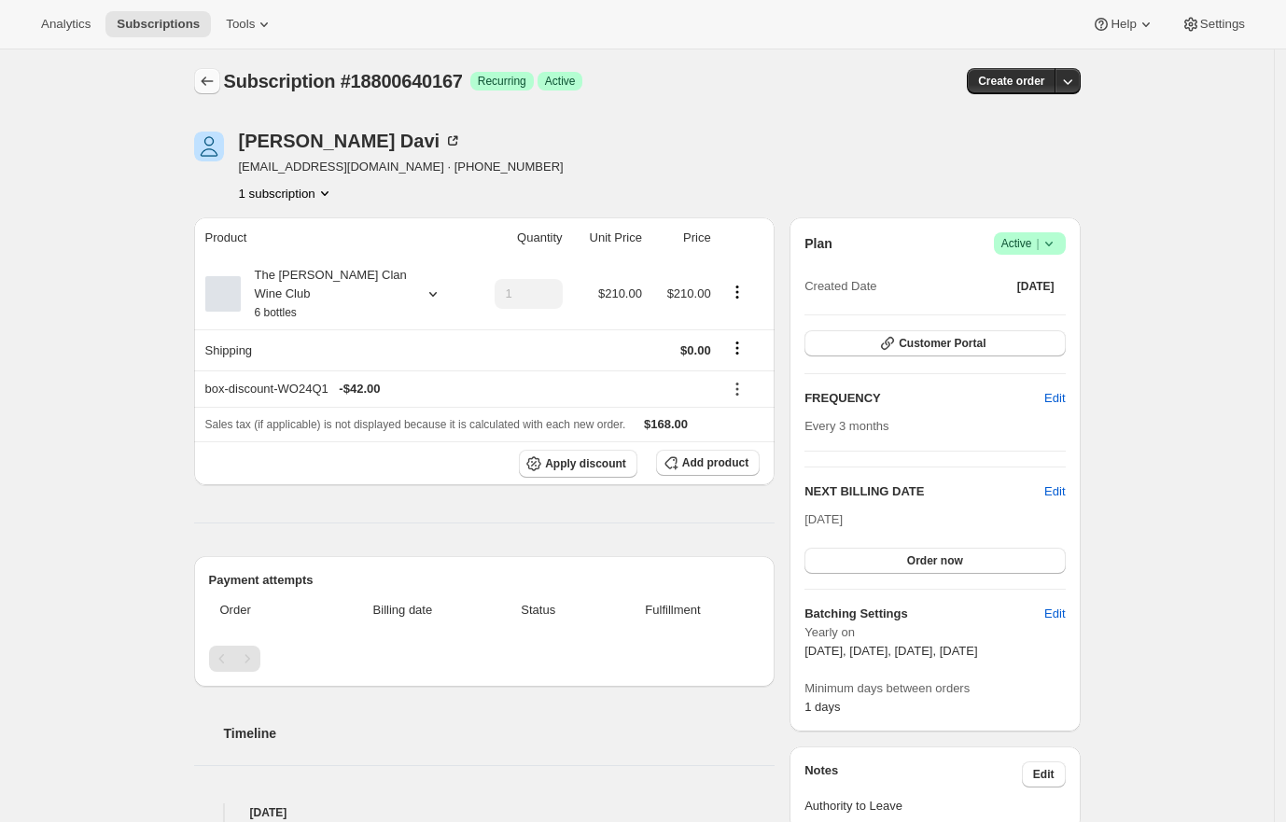
click at [213, 81] on icon "Subscriptions" at bounding box center [207, 81] width 12 height 9
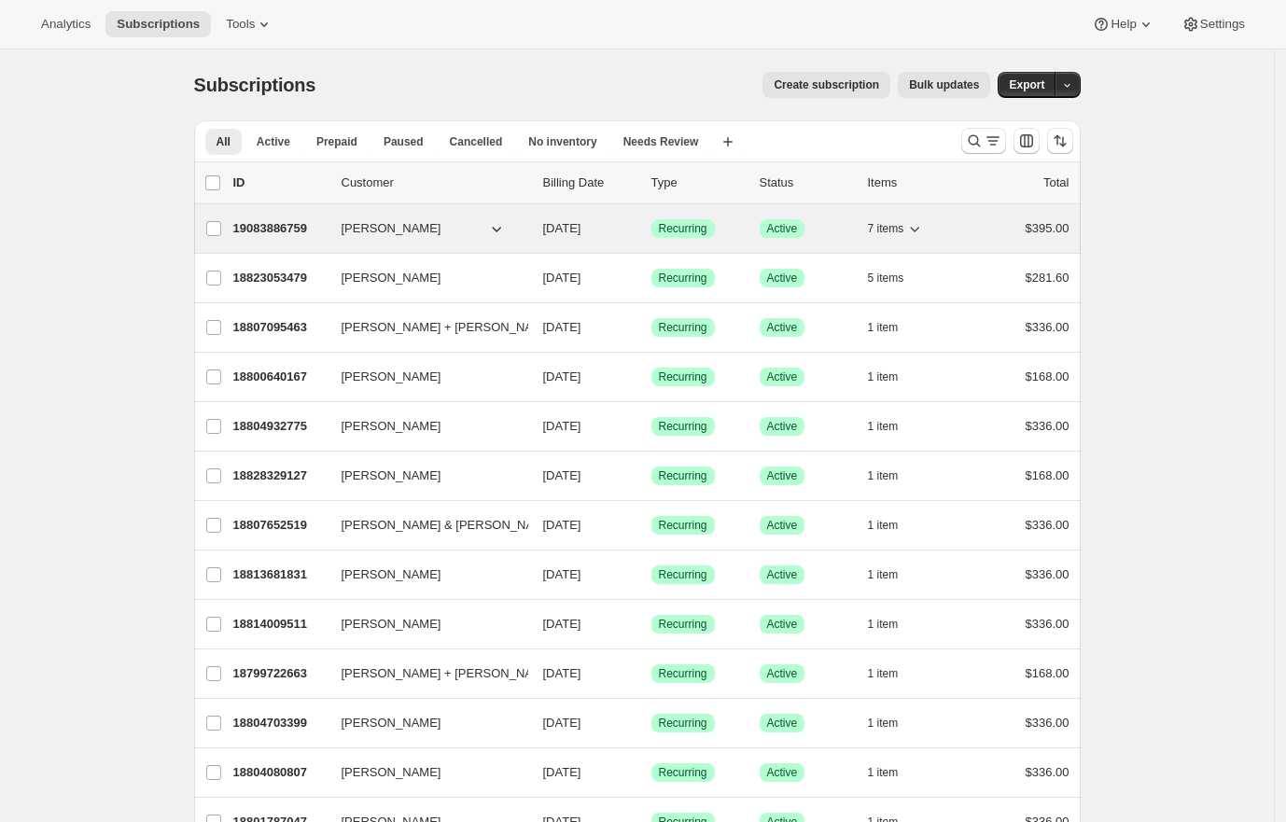
click at [267, 226] on p "19083886759" at bounding box center [279, 228] width 93 height 19
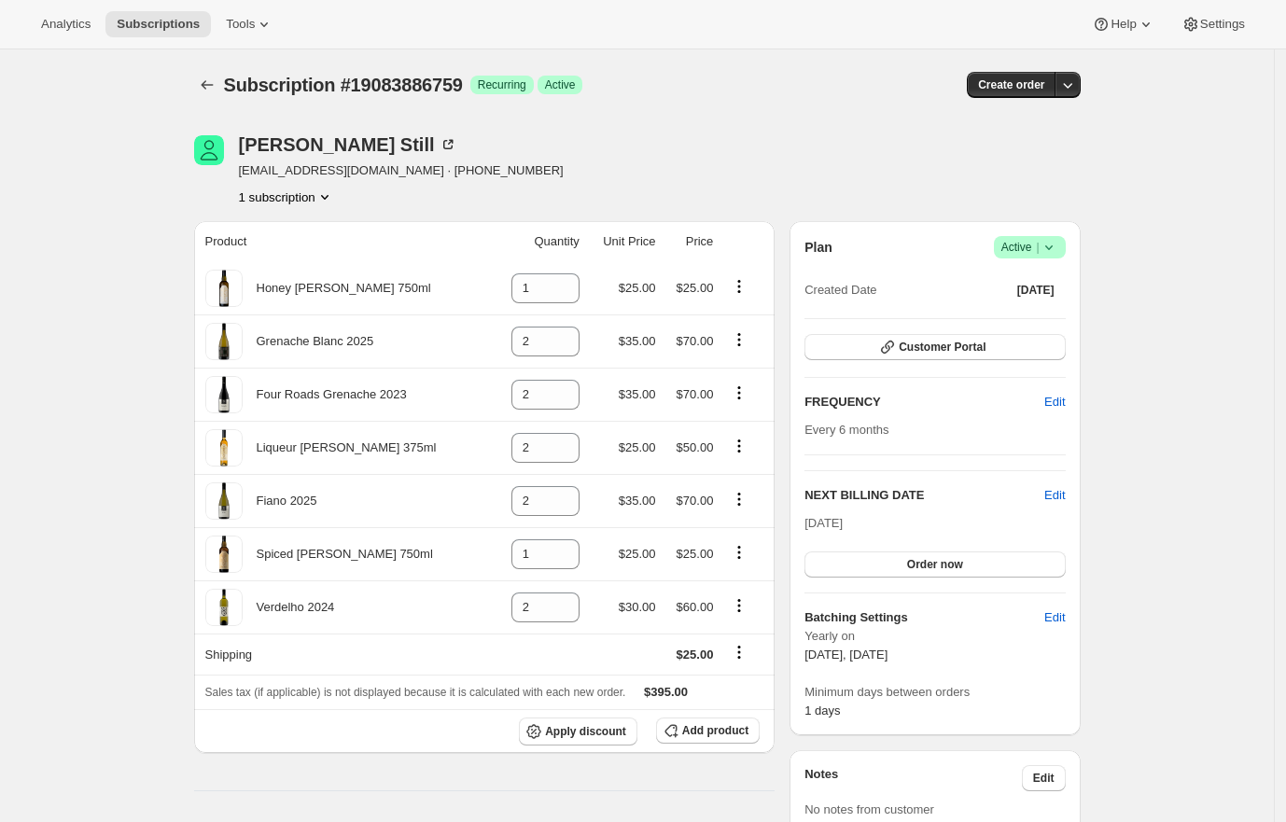
scroll to position [558, 0]
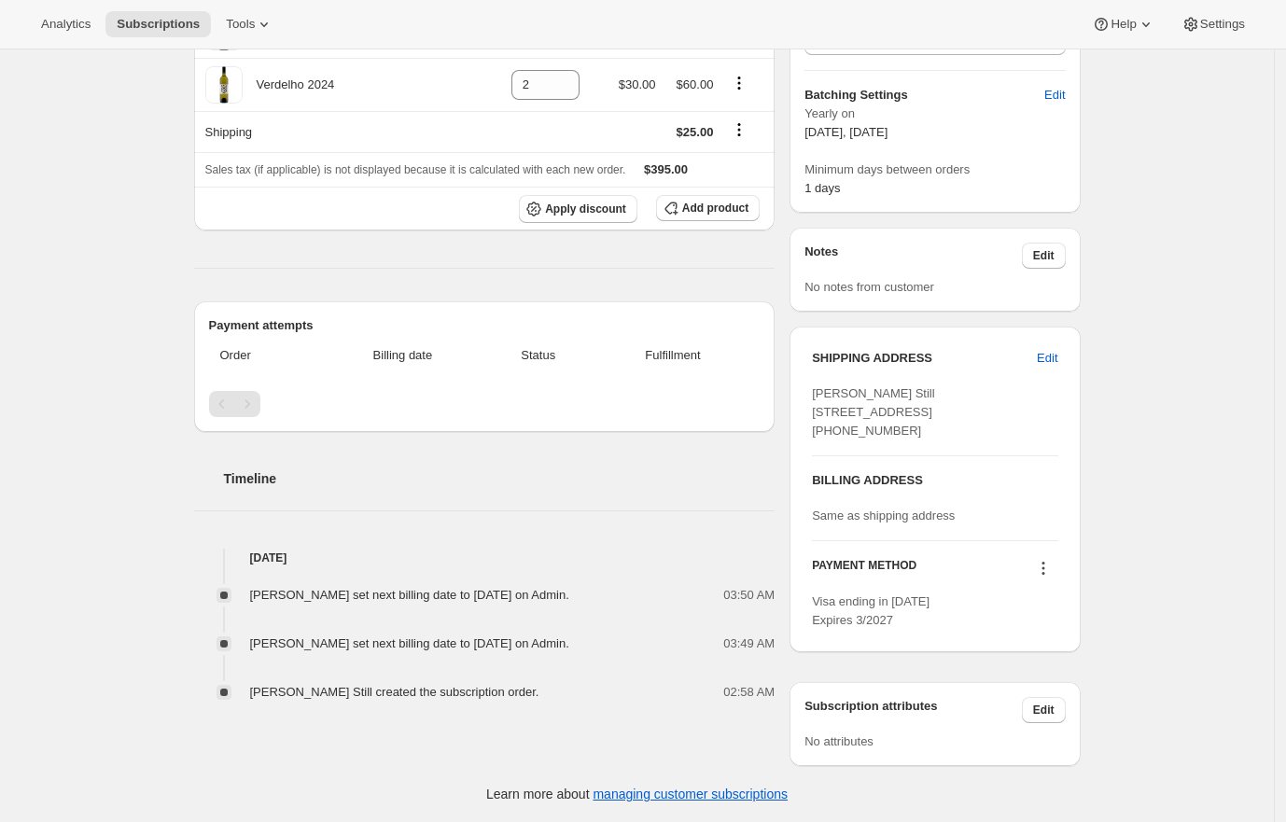
click at [182, 272] on div "Subscription #19083886759. This page is ready Subscription #19083886759 Success…" at bounding box center [638, 175] width 932 height 1296
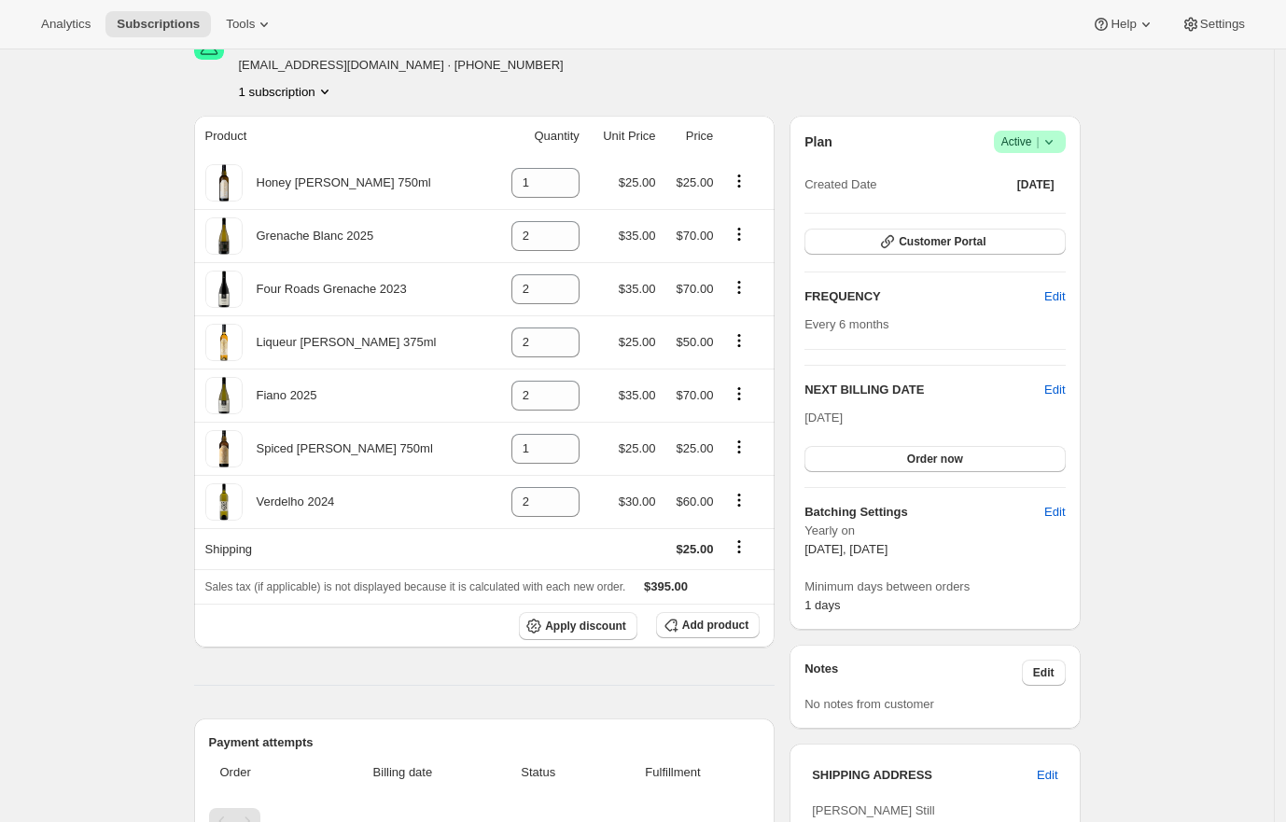
scroll to position [0, 0]
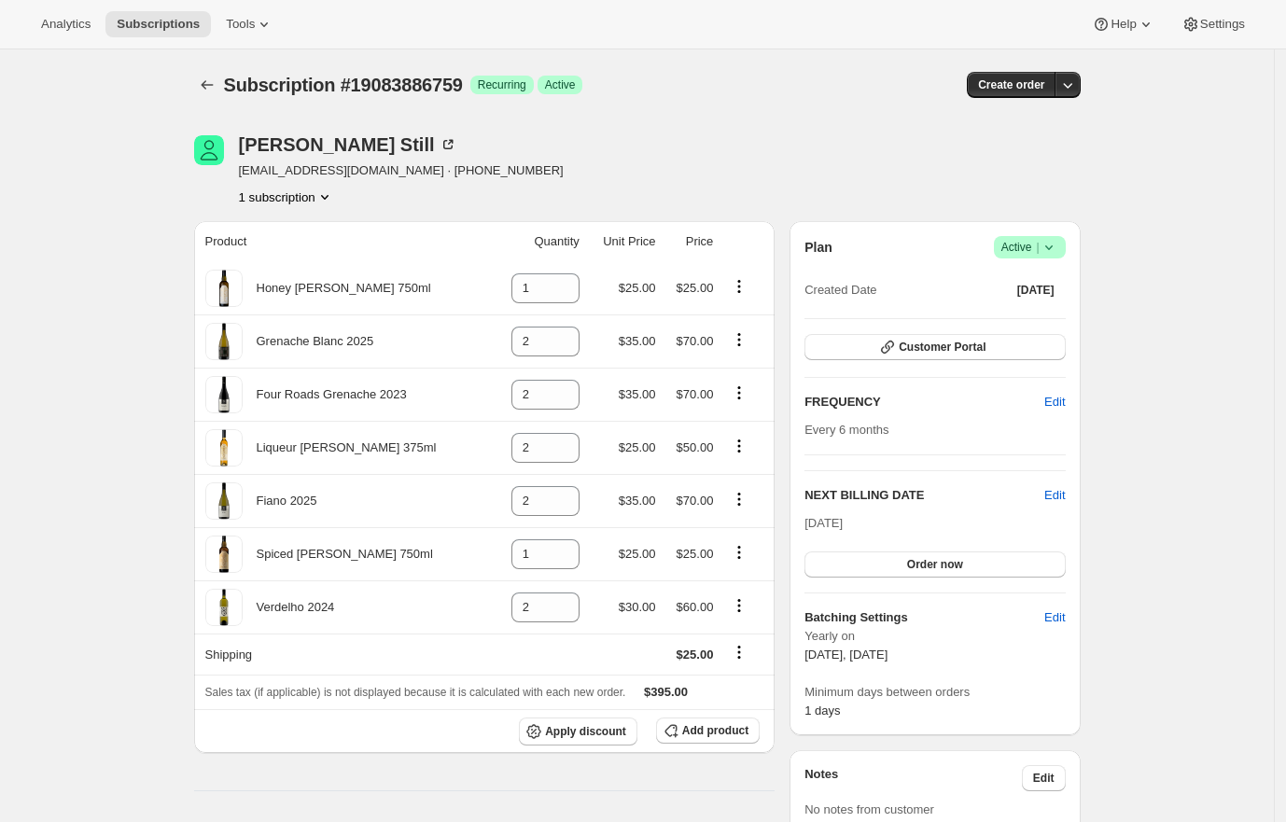
click at [170, 265] on div "Subscription #19083886759. This page is ready Subscription #19083886759 Success…" at bounding box center [637, 697] width 1274 height 1296
click at [754, 39] on div "Analytics Subscriptions Tools Help Settings" at bounding box center [643, 24] width 1286 height 49
click at [960, 159] on div "[PERSON_NAME] Still [EMAIL_ADDRESS][DOMAIN_NAME] · [PHONE_NUMBER] 1 subscription" at bounding box center [637, 170] width 887 height 71
click at [198, 76] on div at bounding box center [209, 85] width 30 height 26
click at [217, 91] on icon "Subscriptions" at bounding box center [207, 85] width 19 height 19
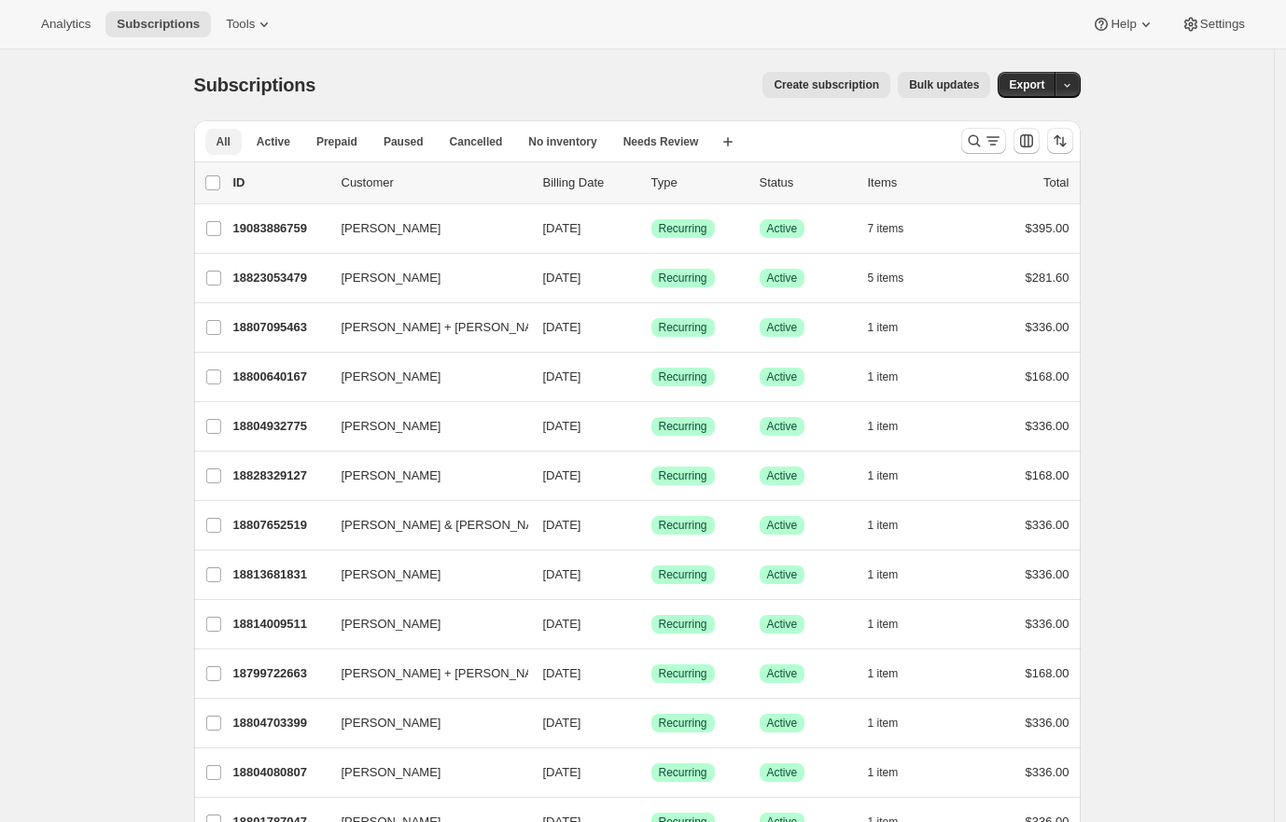
click at [240, 146] on button "All" at bounding box center [223, 142] width 36 height 26
click at [654, 84] on div "Create subscription Bulk updates" at bounding box center [664, 85] width 652 height 26
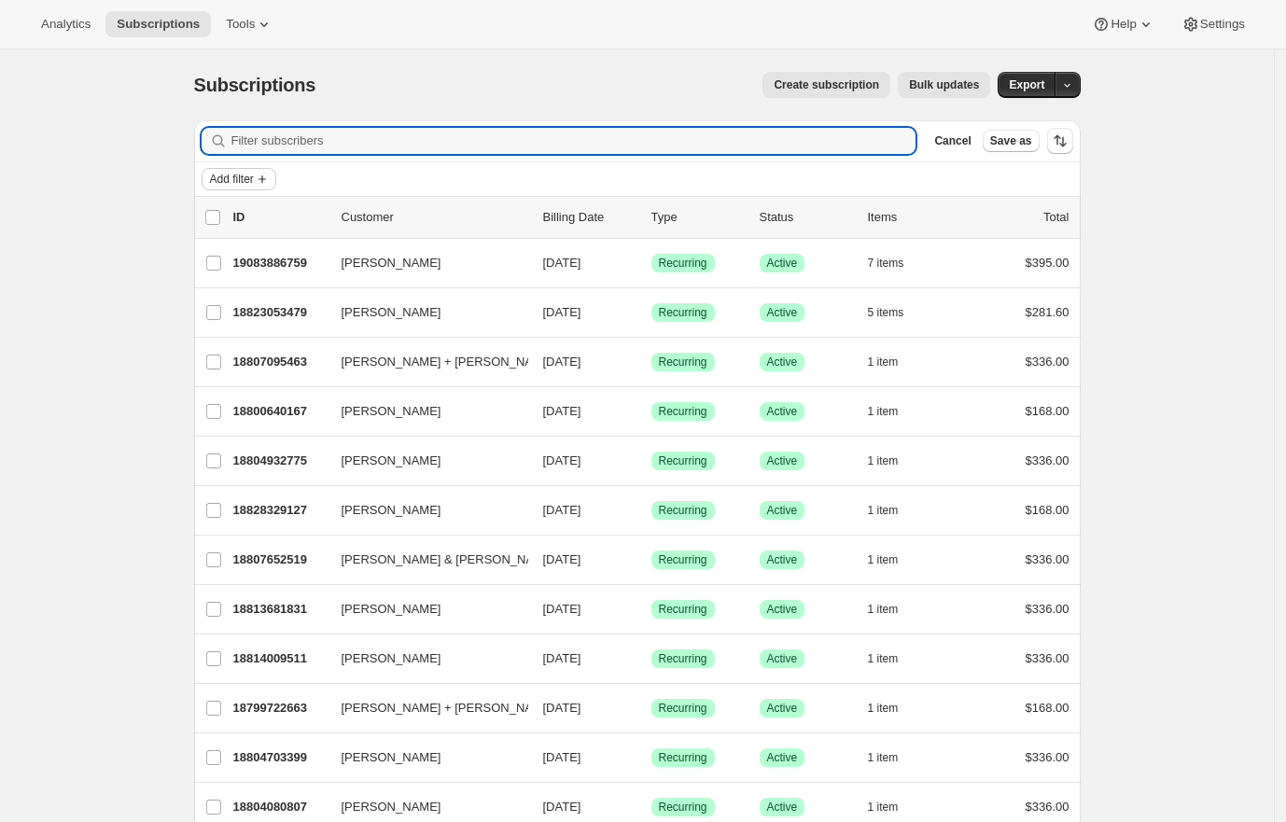
click at [230, 173] on span "Add filter" at bounding box center [232, 179] width 44 height 15
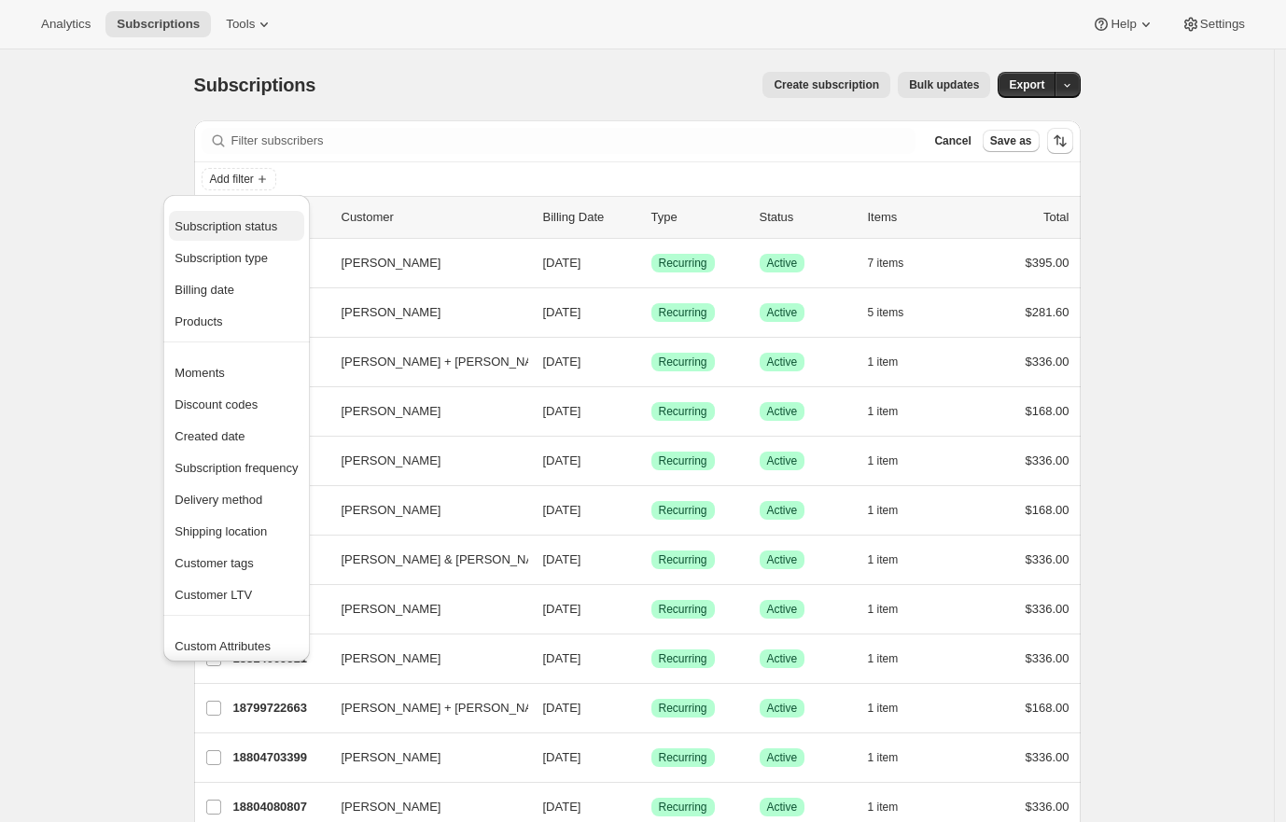
click at [277, 226] on span "Subscription status" at bounding box center [226, 226] width 103 height 14
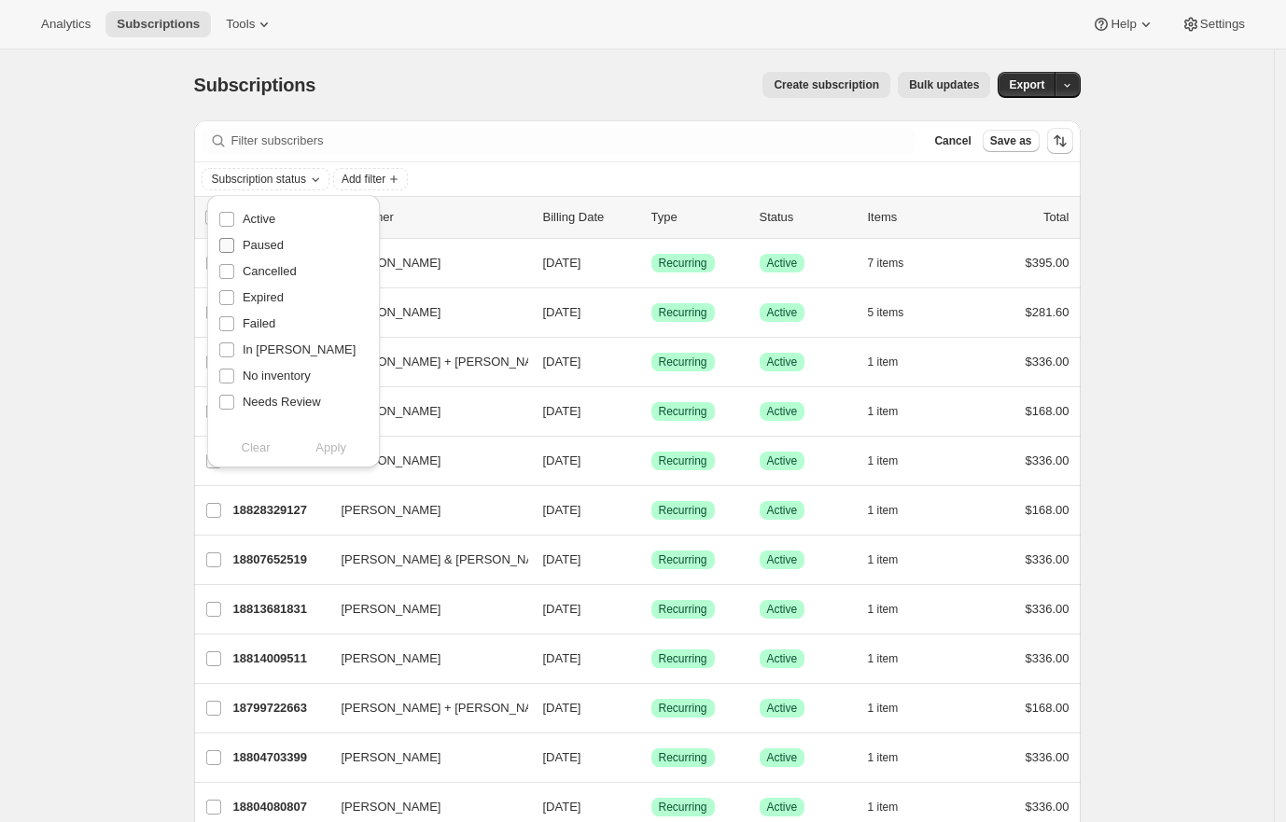
click at [274, 245] on span "Paused" at bounding box center [263, 245] width 41 height 14
click at [234, 245] on input "Paused" at bounding box center [226, 245] width 15 height 15
checkbox input "true"
click at [274, 266] on span "Cancelled" at bounding box center [270, 271] width 54 height 14
click at [234, 266] on input "Cancelled" at bounding box center [226, 271] width 15 height 15
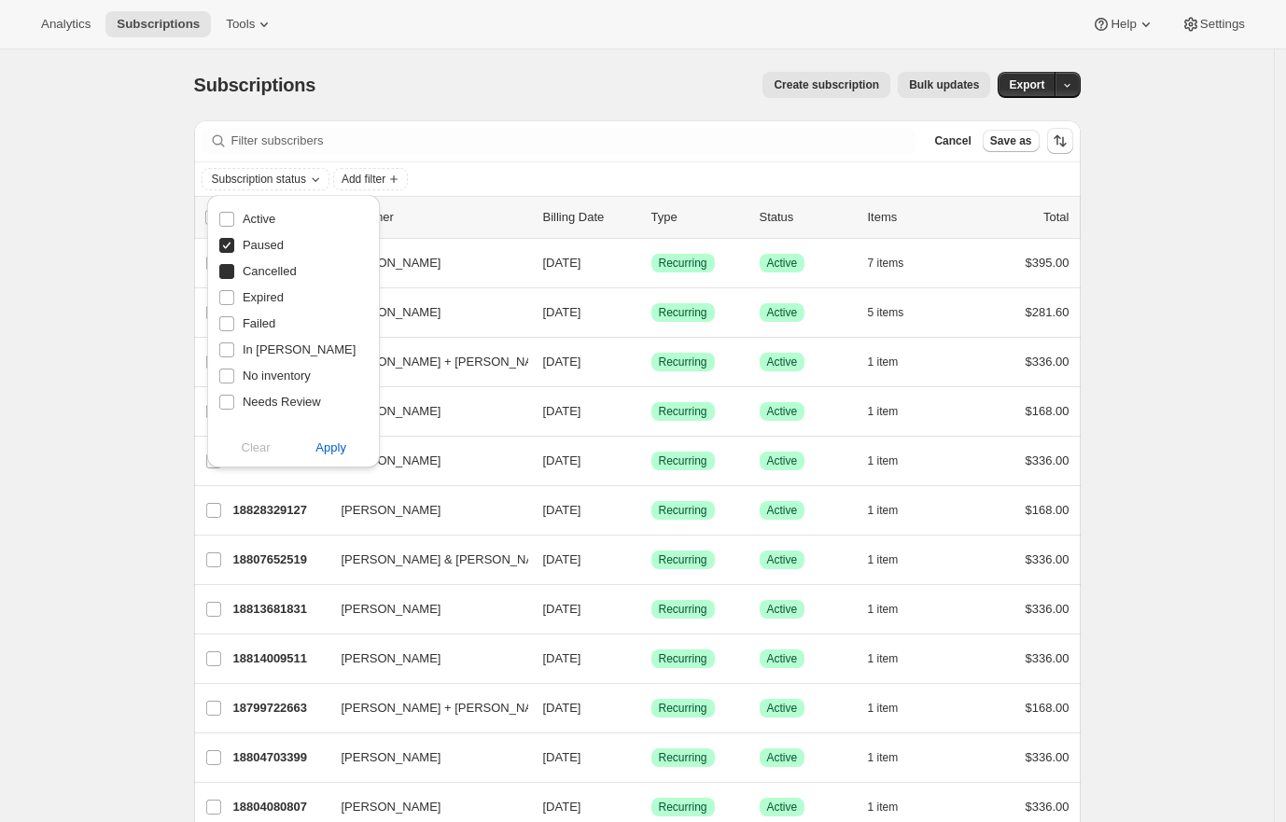
checkbox input "true"
click at [270, 292] on span "Expired" at bounding box center [263, 297] width 41 height 14
click at [234, 292] on input "Expired" at bounding box center [226, 297] width 15 height 15
checkbox input "true"
click at [259, 323] on span "Failed" at bounding box center [259, 323] width 33 height 14
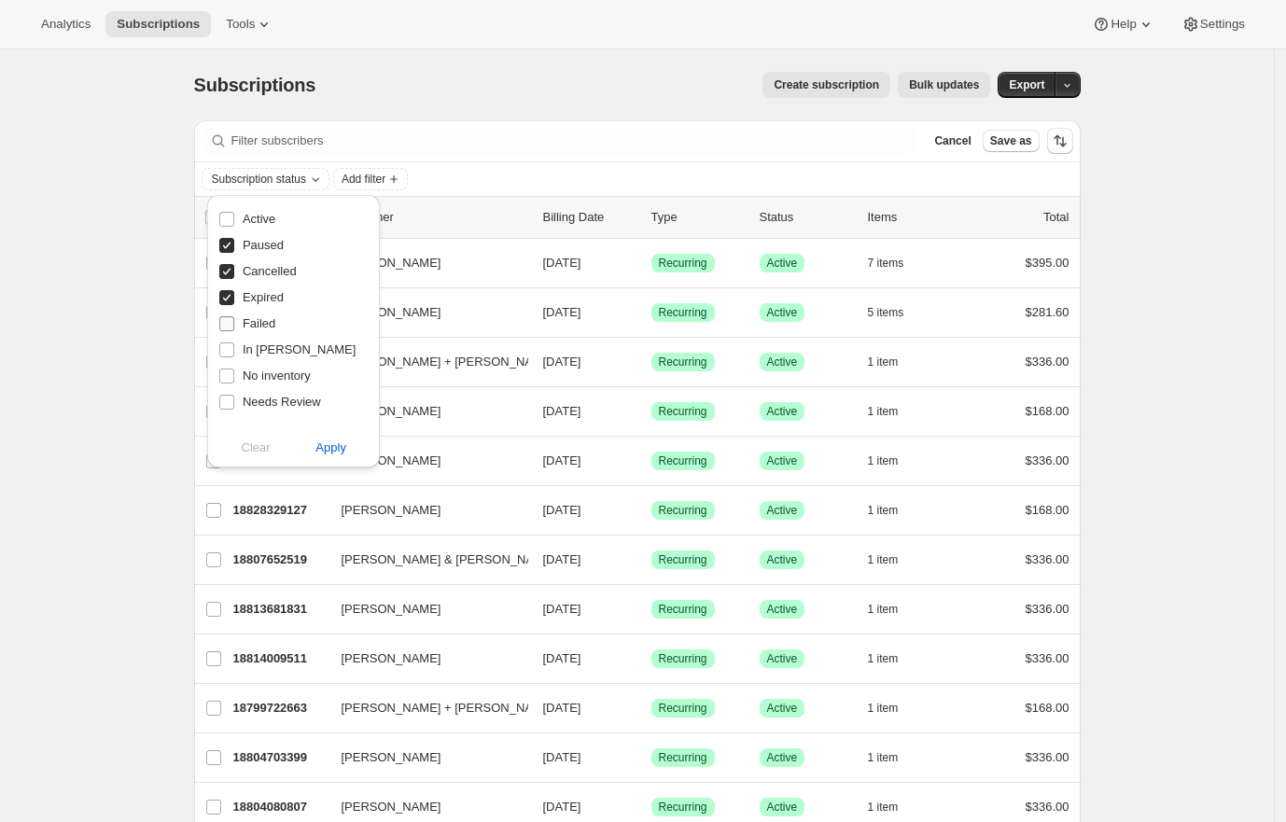
click at [234, 323] on input "Failed" at bounding box center [226, 323] width 15 height 15
checkbox input "true"
click at [317, 438] on button "Apply" at bounding box center [331, 448] width 98 height 30
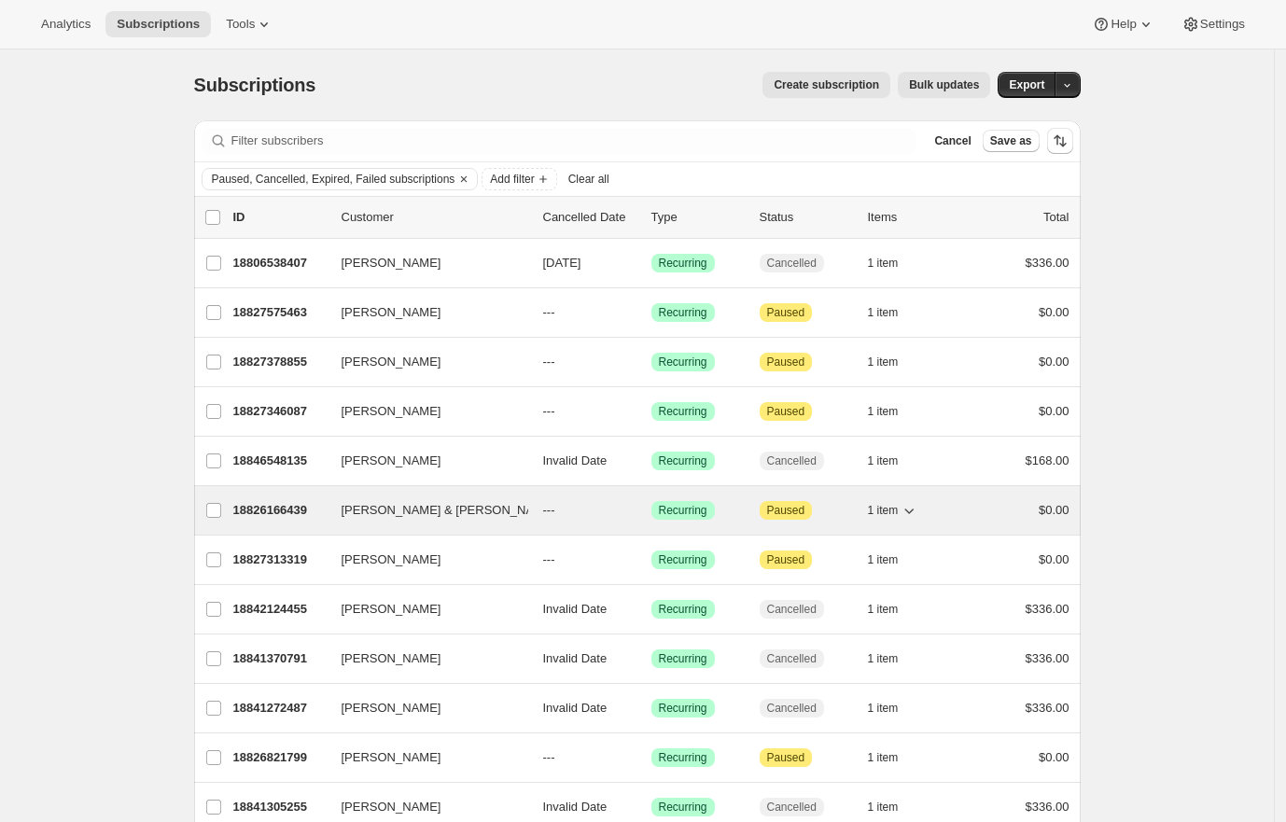
click at [262, 510] on p "18826166439" at bounding box center [279, 510] width 93 height 19
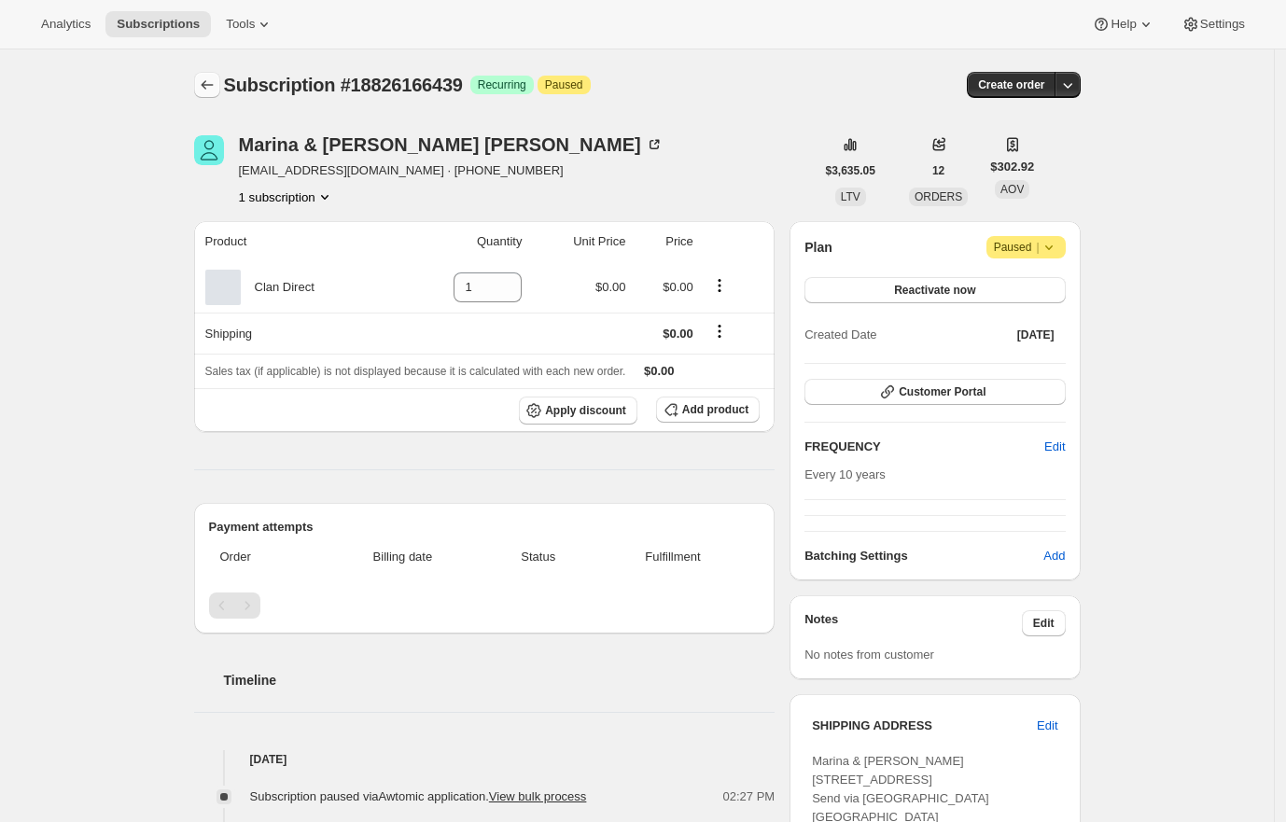
click at [217, 96] on button "Subscriptions" at bounding box center [207, 85] width 26 height 26
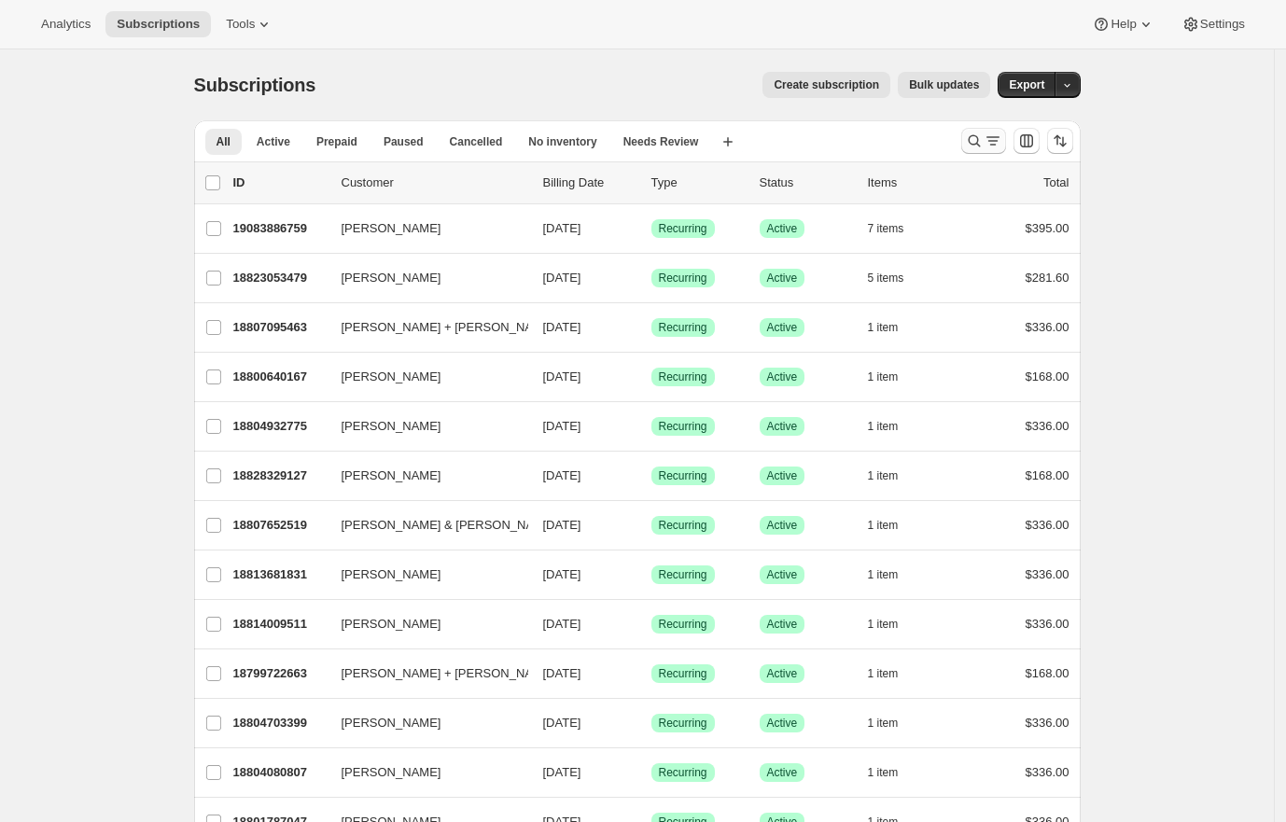
click at [998, 139] on icon "Search and filter results" at bounding box center [993, 141] width 19 height 19
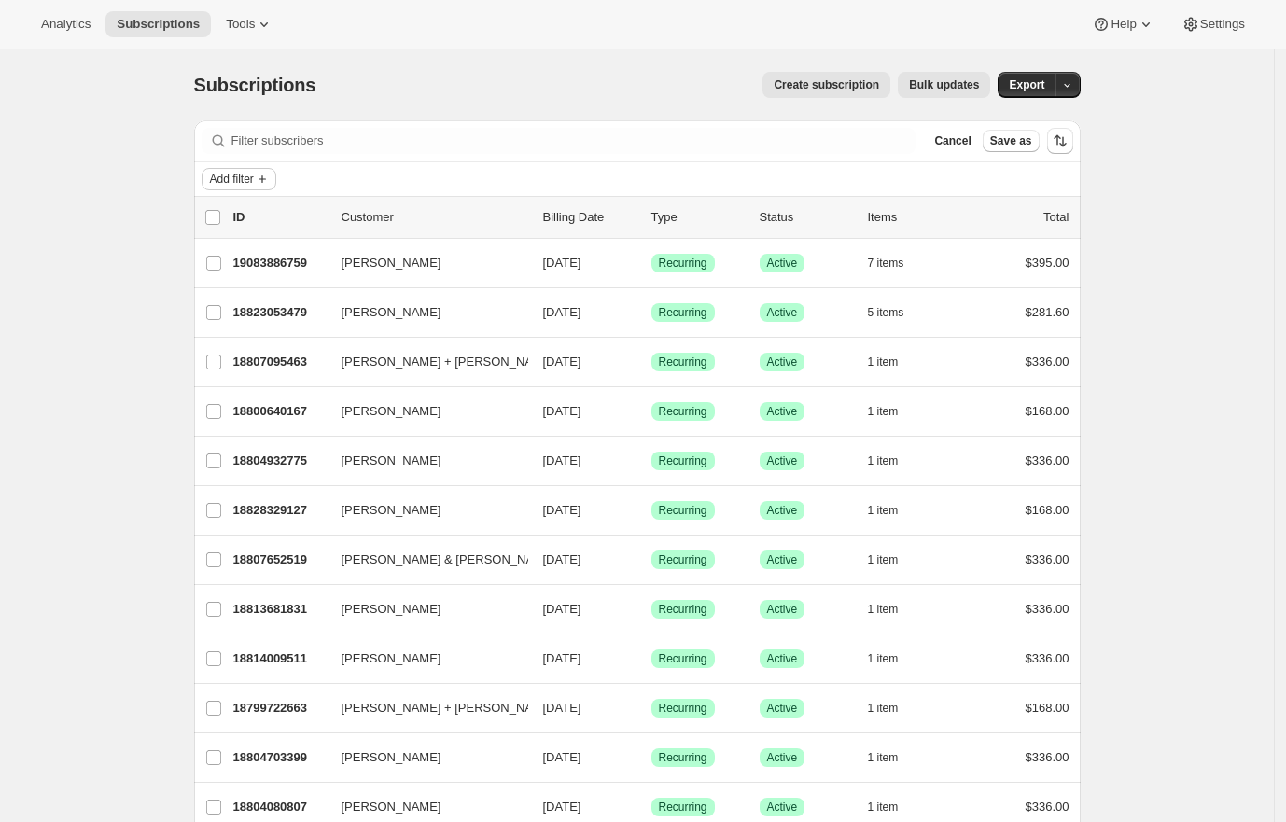
click at [254, 181] on span "Add filter" at bounding box center [232, 179] width 44 height 15
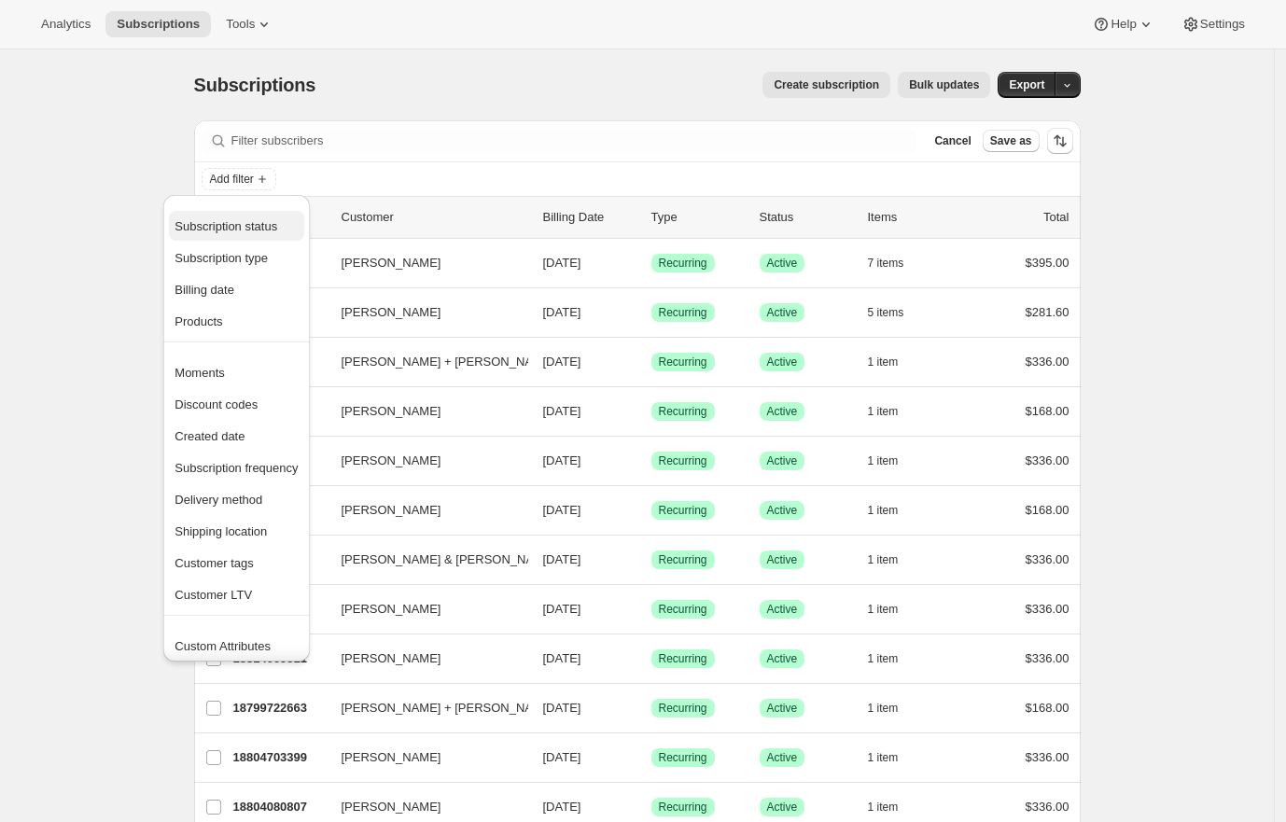
click at [273, 222] on span "Subscription status" at bounding box center [226, 226] width 103 height 14
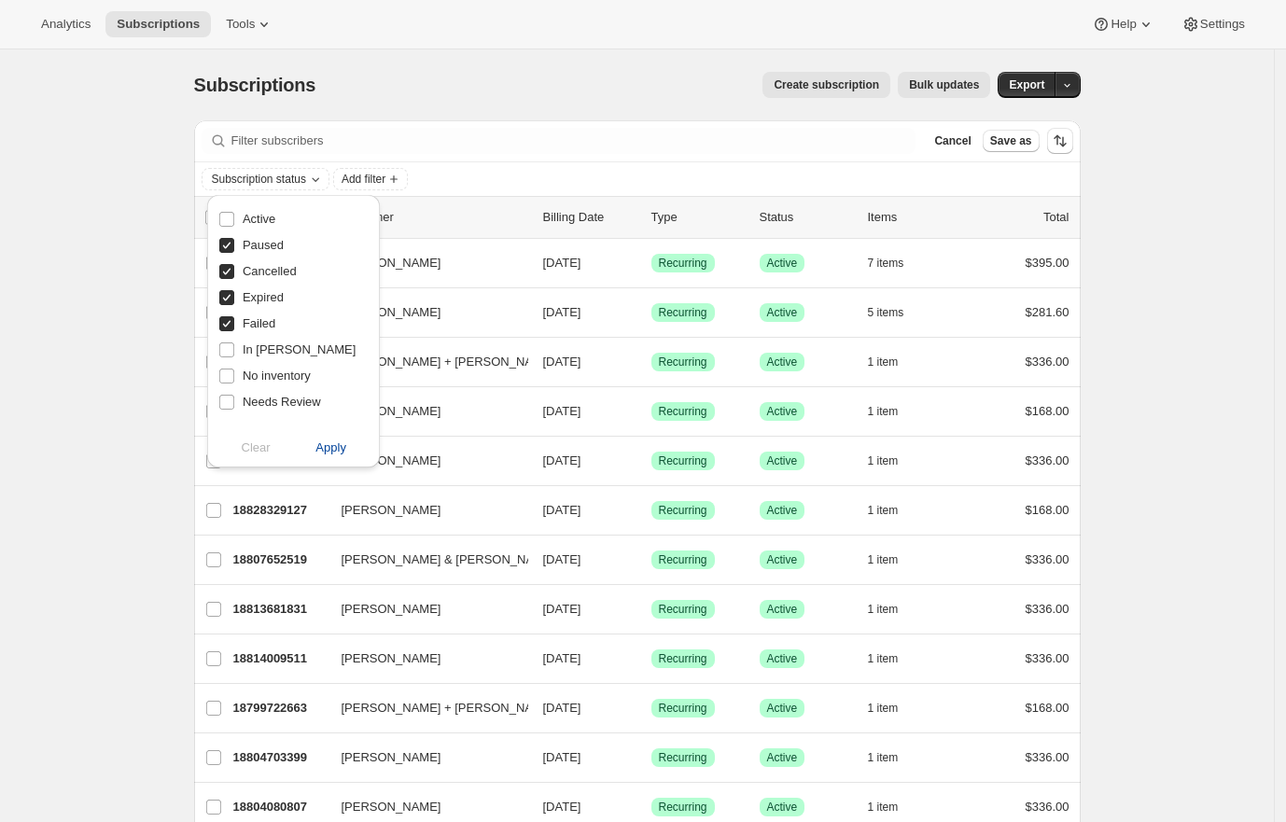
click at [339, 446] on span "Apply" at bounding box center [330, 448] width 31 height 19
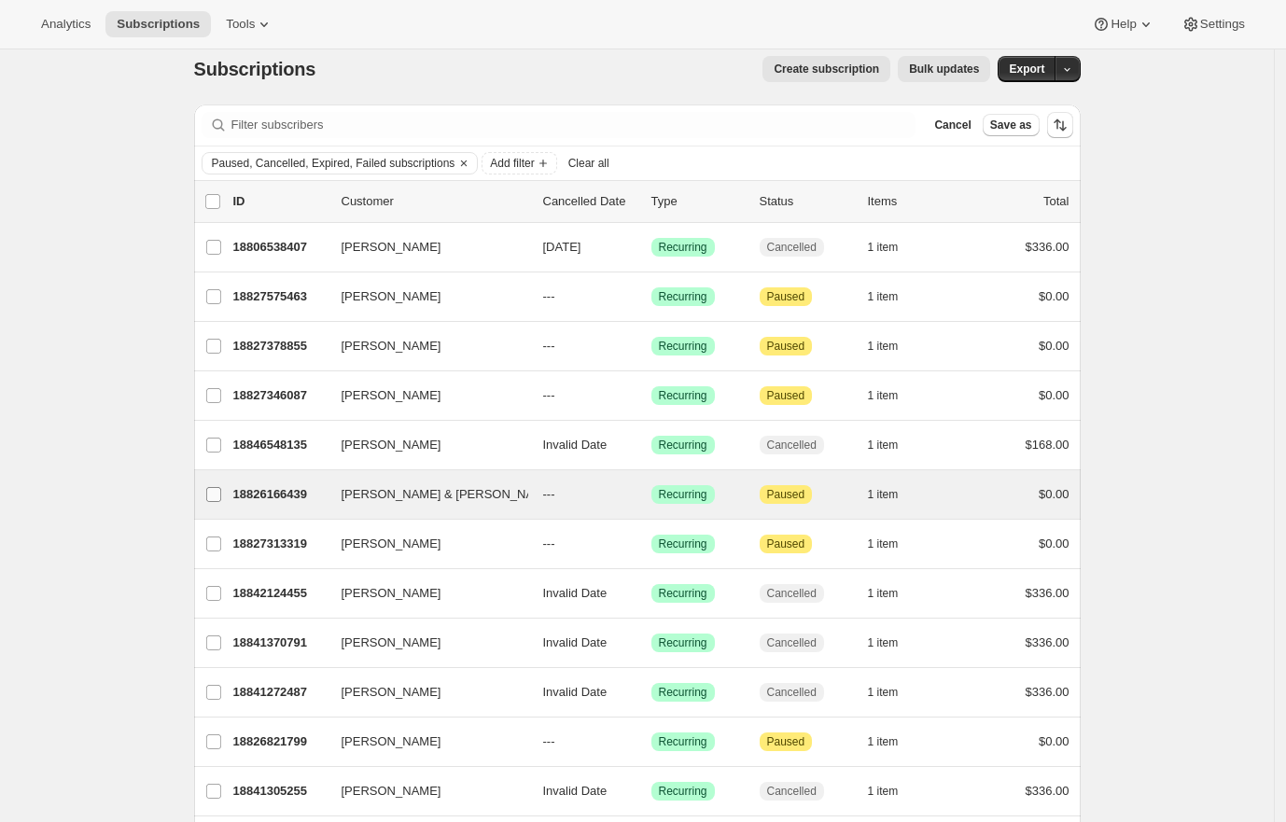
scroll to position [37, 0]
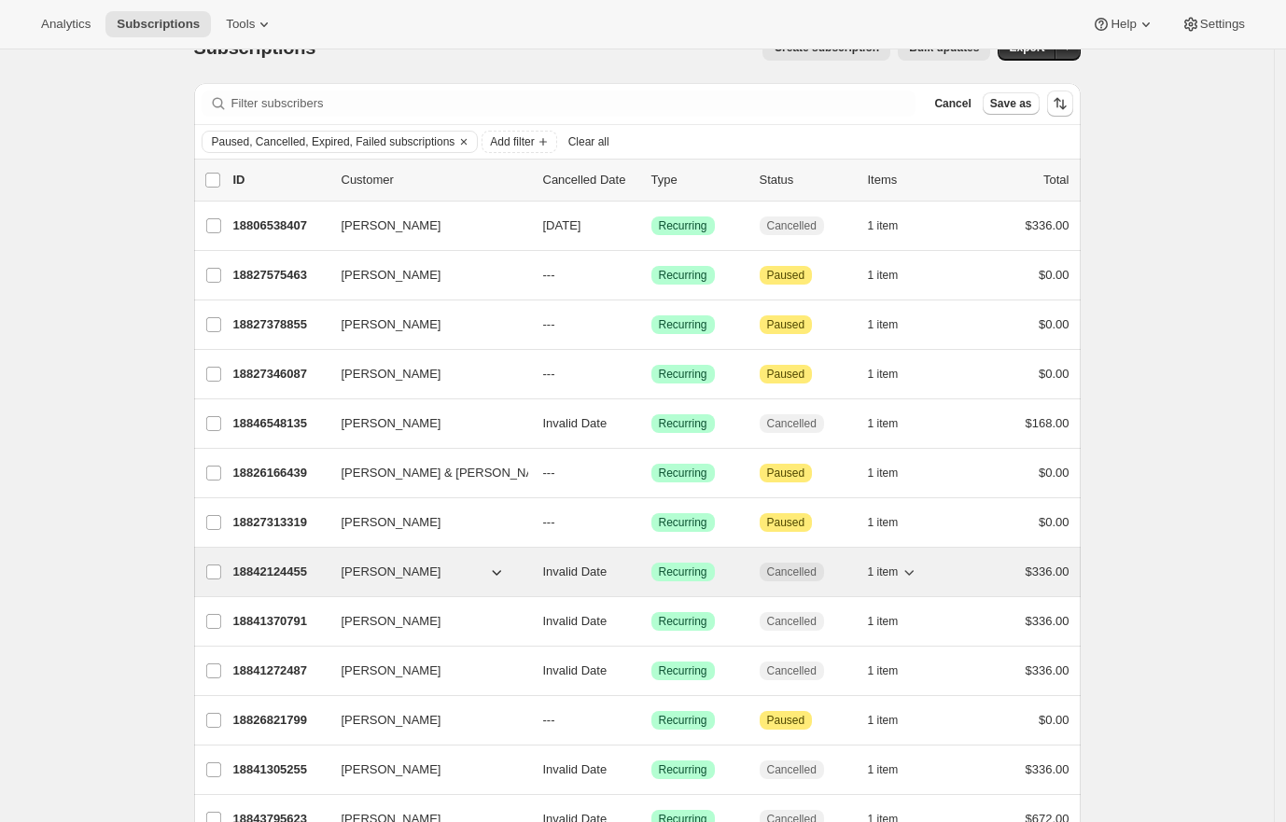
click at [251, 576] on p "18842124455" at bounding box center [279, 572] width 93 height 19
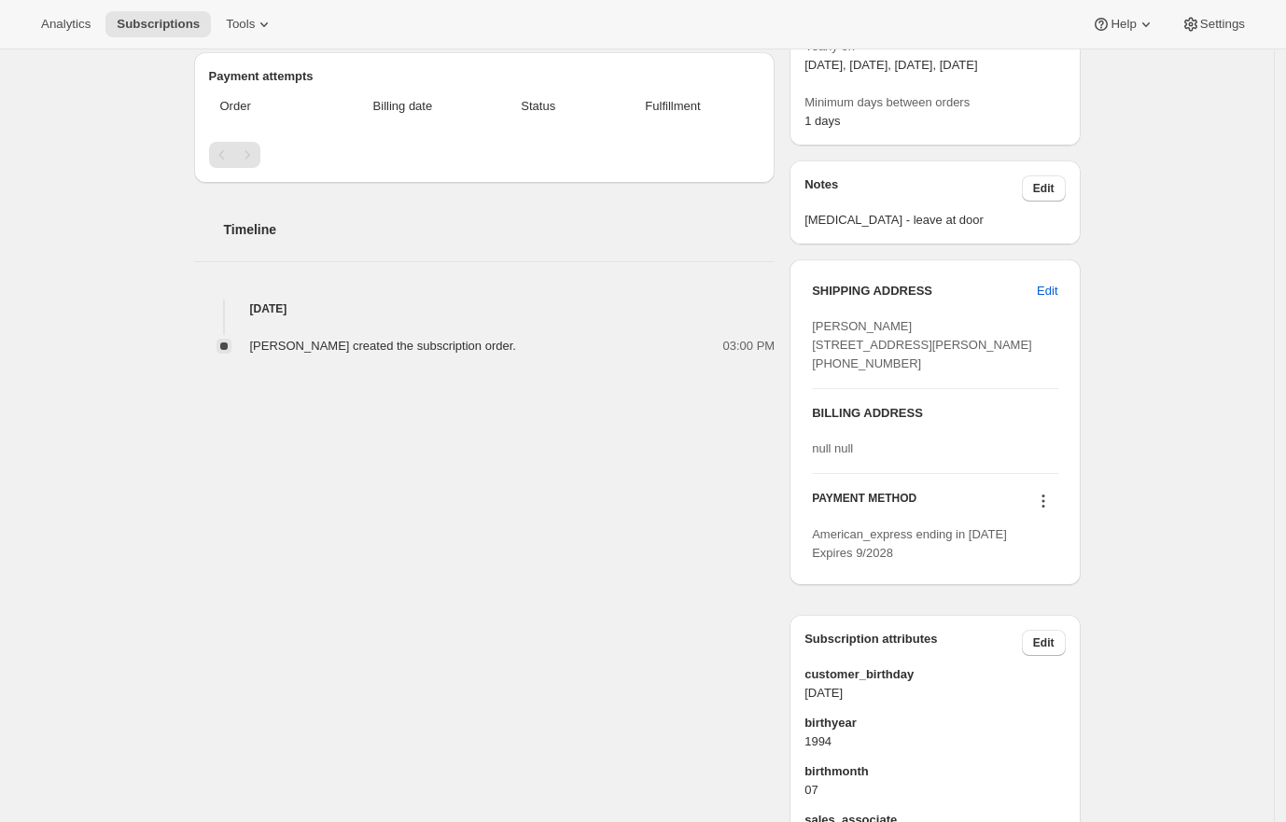
scroll to position [421, 0]
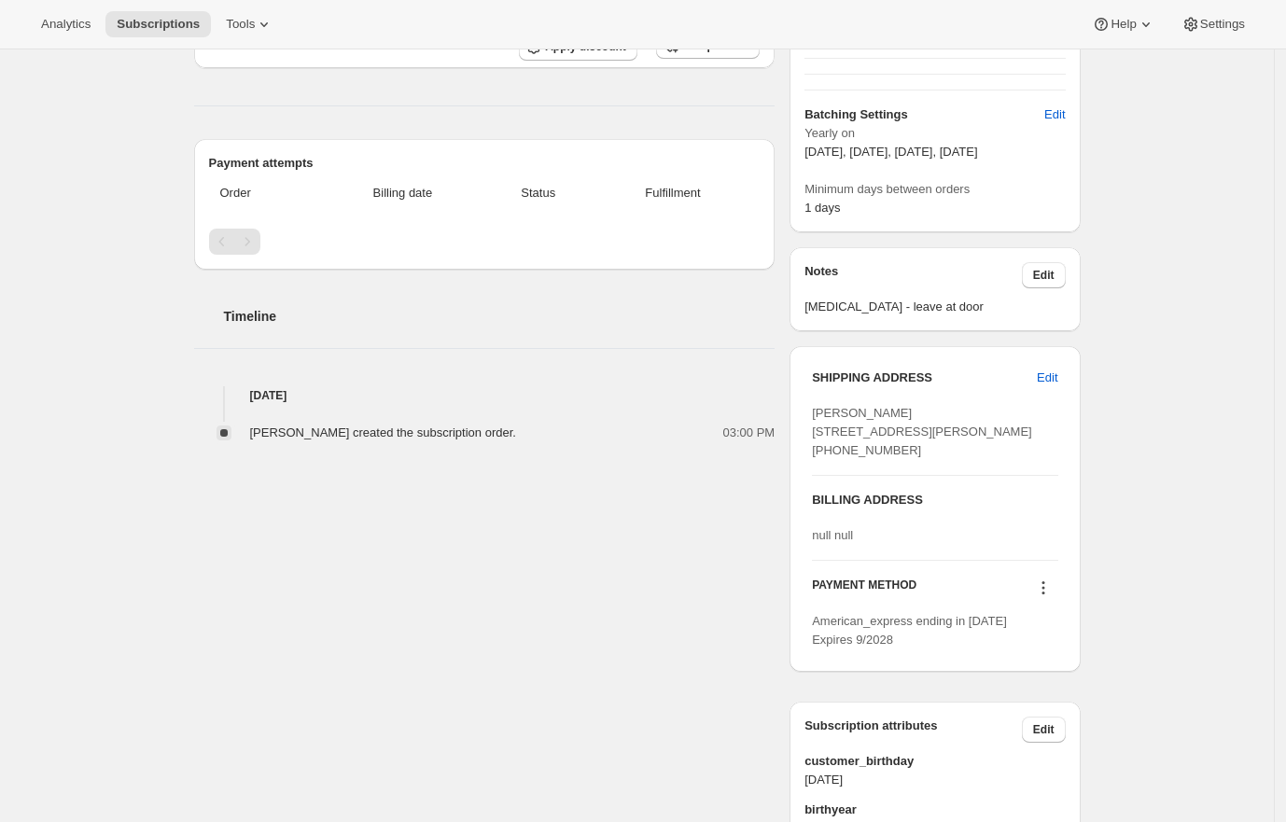
click at [140, 497] on div "Subscription #18842124455. This page is ready Subscription #18842124455 Success…" at bounding box center [637, 366] width 1274 height 1475
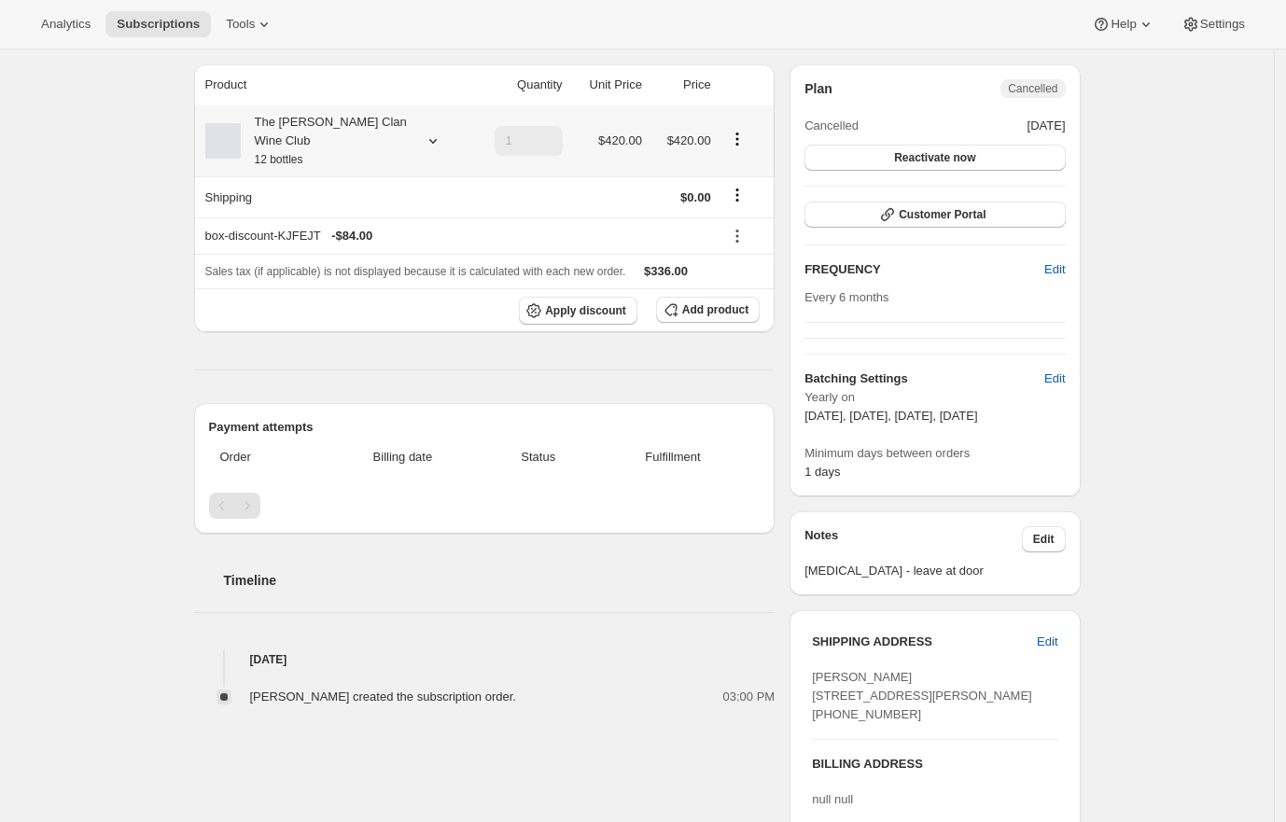
scroll to position [0, 0]
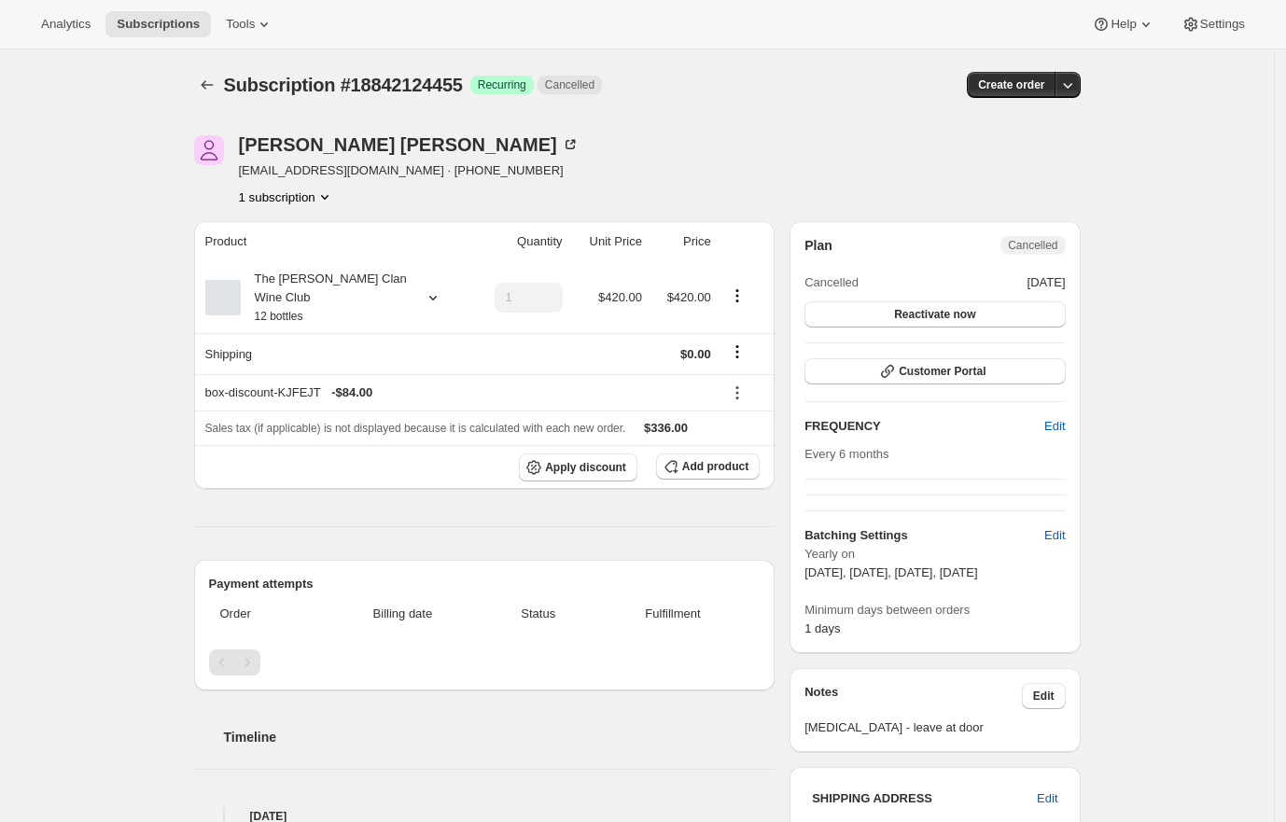
click at [755, 124] on div "[PERSON_NAME] [EMAIL_ADDRESS][DOMAIN_NAME] · [PHONE_NUMBER] 1 subscription Prod…" at bounding box center [630, 786] width 902 height 1363
